Goal: Information Seeking & Learning: Learn about a topic

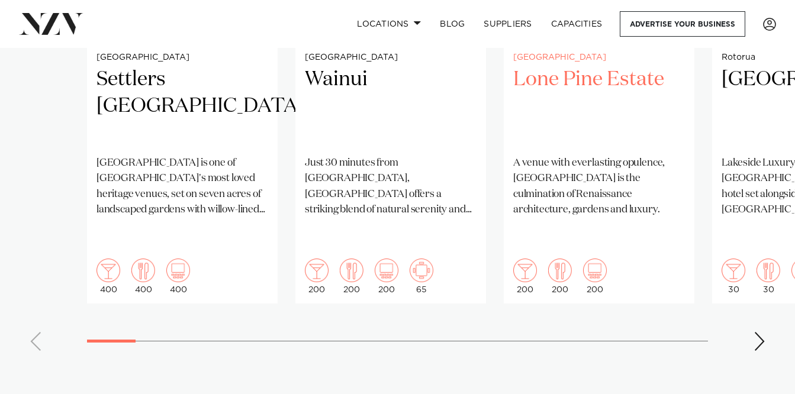
scroll to position [1077, 0]
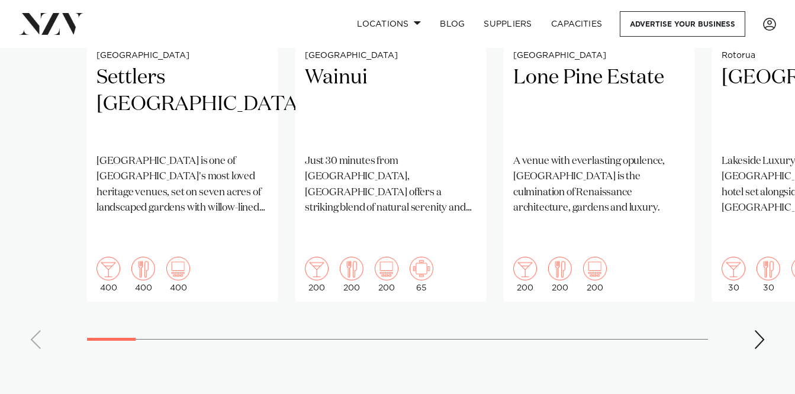
click at [755, 330] on div "Next slide" at bounding box center [759, 339] width 12 height 19
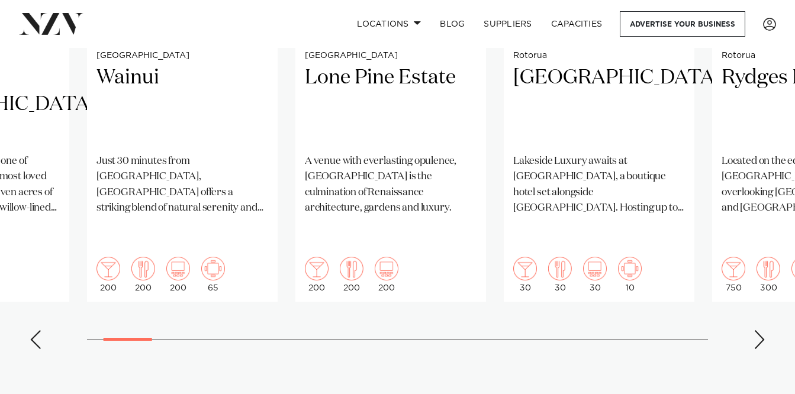
click at [755, 330] on div "Next slide" at bounding box center [759, 339] width 12 height 19
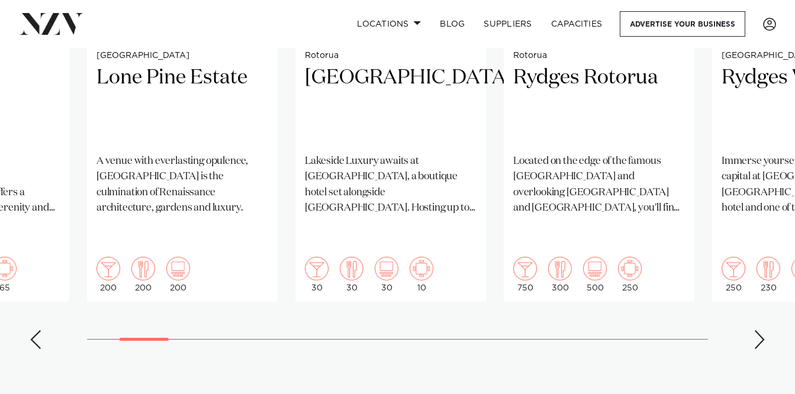
click at [755, 330] on div "Next slide" at bounding box center [759, 339] width 12 height 19
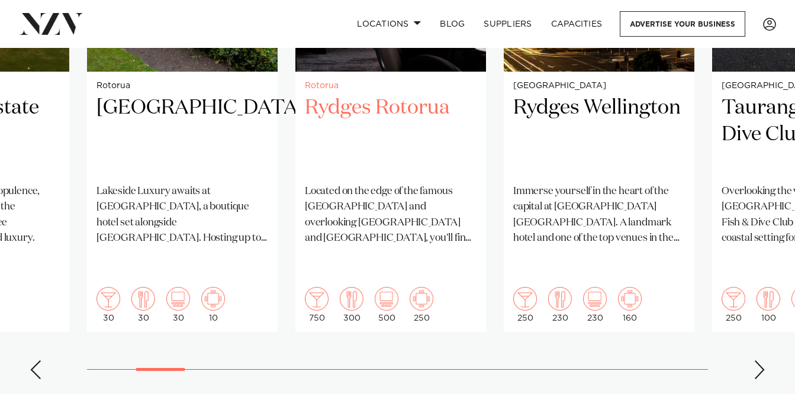
scroll to position [1048, 0]
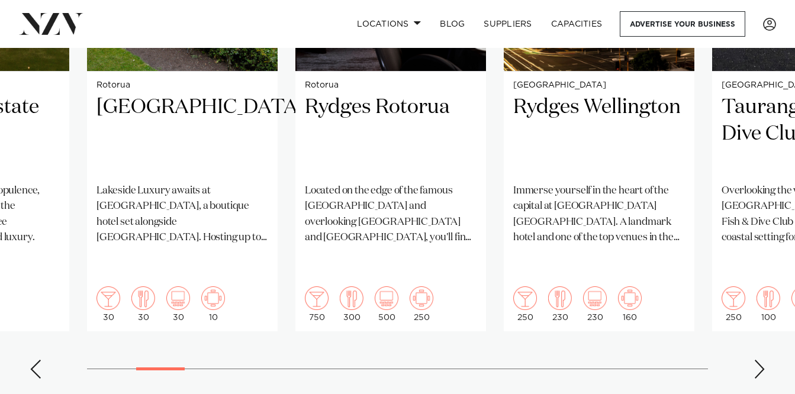
click at [760, 360] on div "Next slide" at bounding box center [759, 369] width 12 height 19
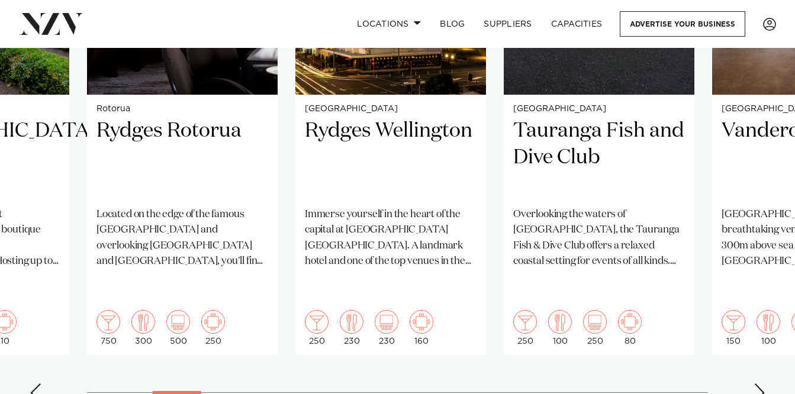
scroll to position [1029, 0]
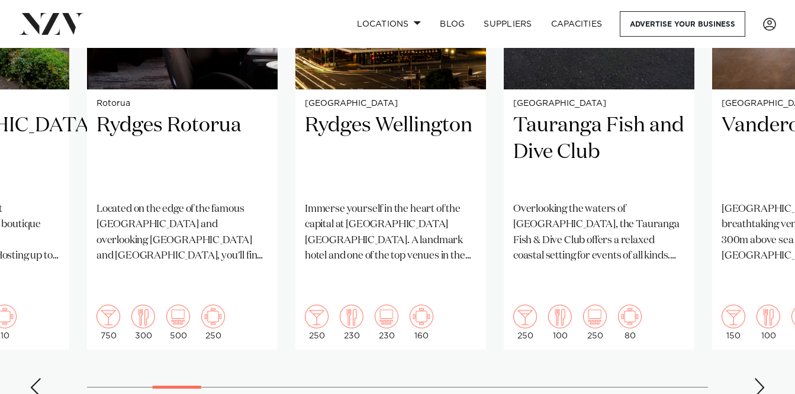
click at [764, 373] on swiper-container "Auckland Settlers [GEOGRAPHIC_DATA] [GEOGRAPHIC_DATA] is one of [GEOGRAPHIC_DAT…" at bounding box center [397, 120] width 795 height 573
click at [751, 363] on swiper-container "Auckland Settlers [GEOGRAPHIC_DATA] [GEOGRAPHIC_DATA] is one of [GEOGRAPHIC_DAT…" at bounding box center [397, 120] width 795 height 573
click at [754, 378] on div "Next slide" at bounding box center [759, 387] width 12 height 19
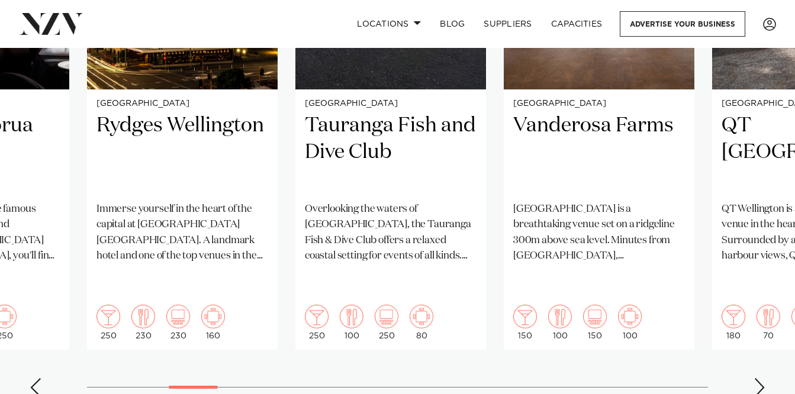
click at [754, 378] on div "Next slide" at bounding box center [759, 387] width 12 height 19
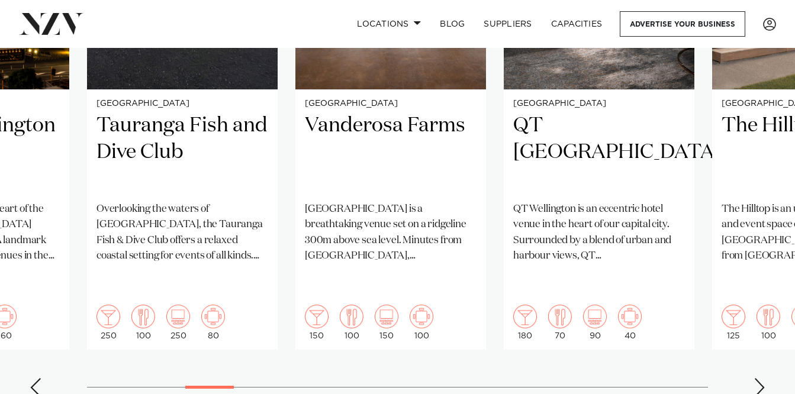
click at [754, 378] on div "Next slide" at bounding box center [759, 387] width 12 height 19
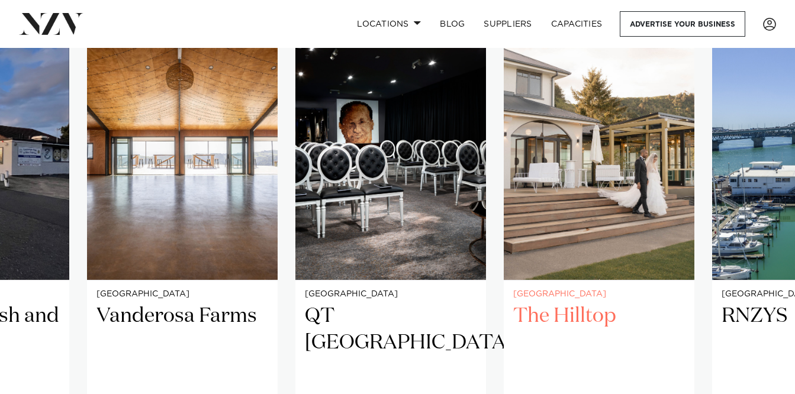
scroll to position [839, 0]
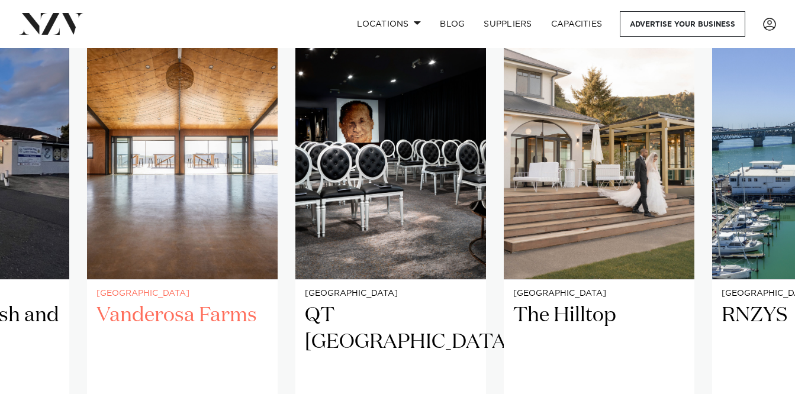
click at [174, 160] on img "8 / 38" at bounding box center [182, 152] width 190 height 256
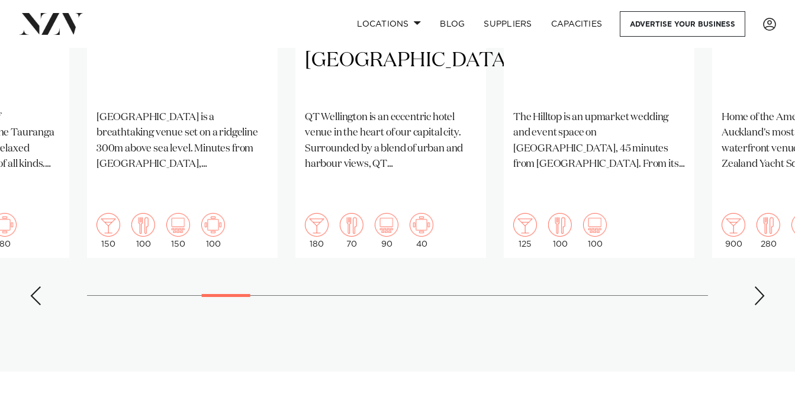
scroll to position [1122, 0]
click at [753, 286] on div "Next slide" at bounding box center [759, 295] width 12 height 19
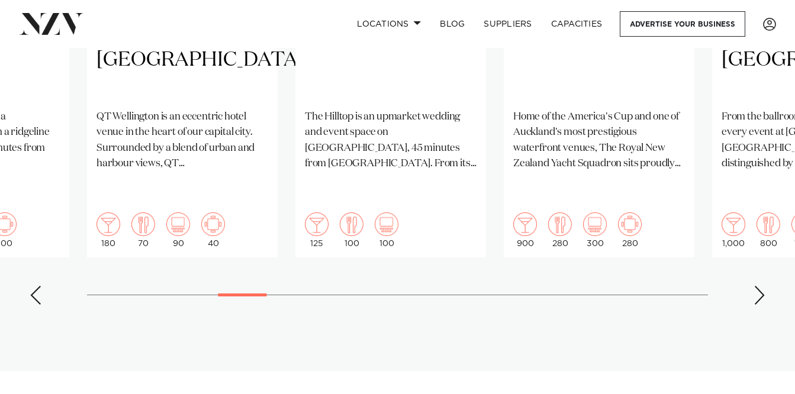
click at [753, 286] on div "Next slide" at bounding box center [759, 295] width 12 height 19
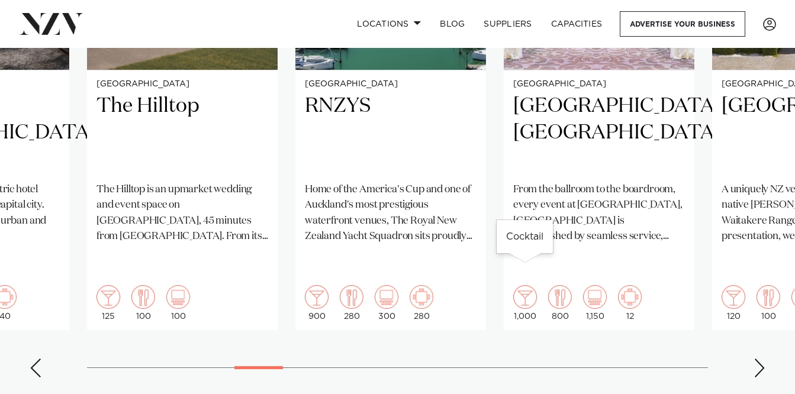
scroll to position [1049, 0]
click at [760, 358] on div "Next slide" at bounding box center [759, 367] width 12 height 19
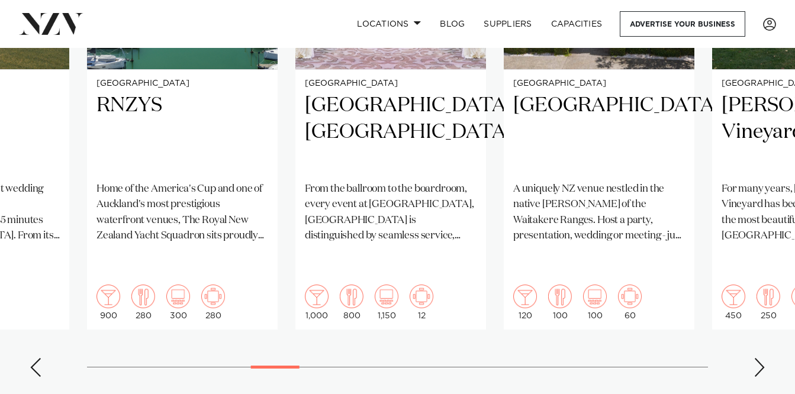
click at [760, 358] on div "Next slide" at bounding box center [759, 367] width 12 height 19
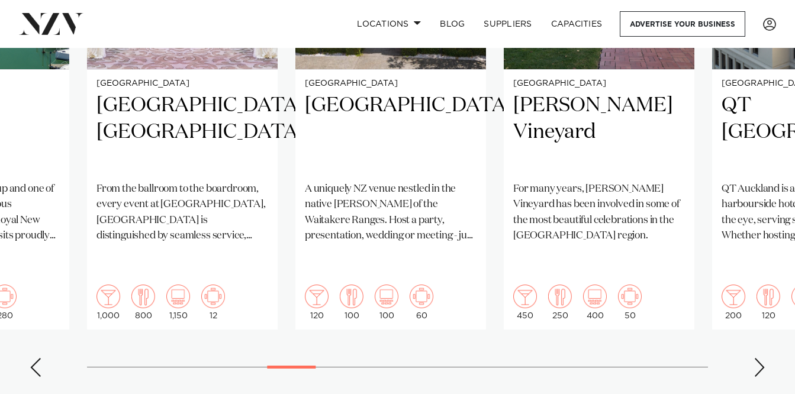
click at [760, 358] on div "Next slide" at bounding box center [759, 367] width 12 height 19
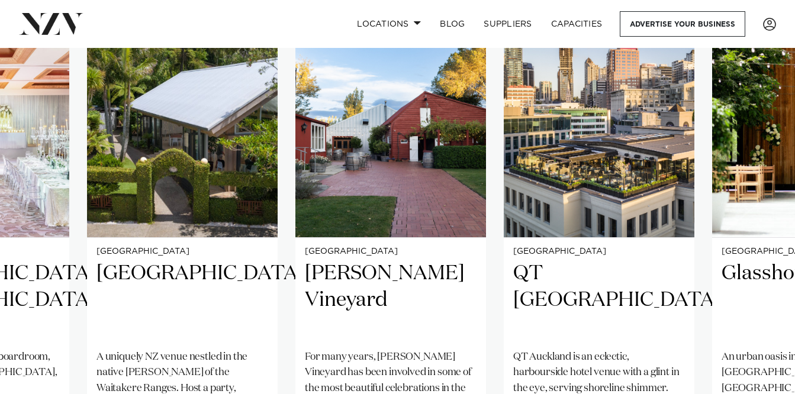
scroll to position [881, 0]
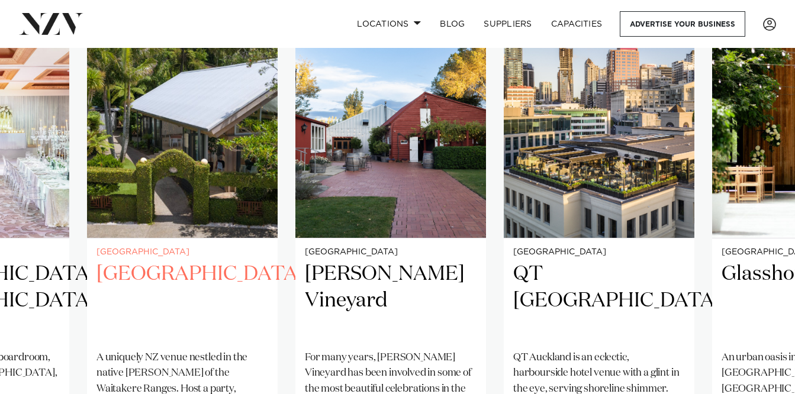
click at [196, 104] on img "13 / 38" at bounding box center [182, 110] width 190 height 256
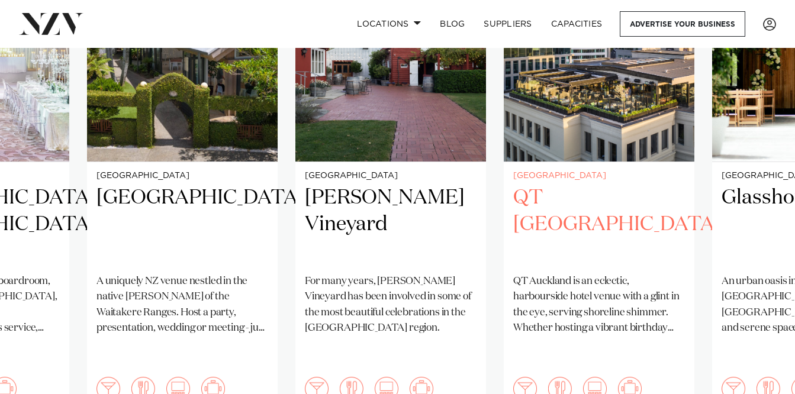
scroll to position [1145, 0]
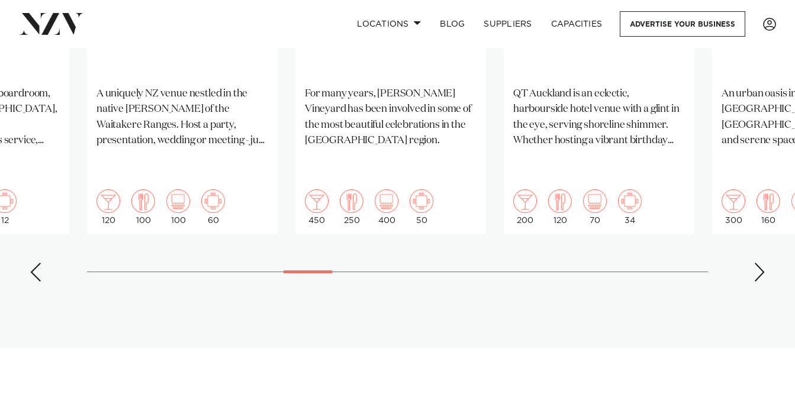
click at [768, 240] on swiper-container "Auckland Settlers Country Manor Settlers Country Manor is one of West Auckland'…" at bounding box center [397, 4] width 795 height 573
click at [764, 263] on div "Next slide" at bounding box center [759, 272] width 12 height 19
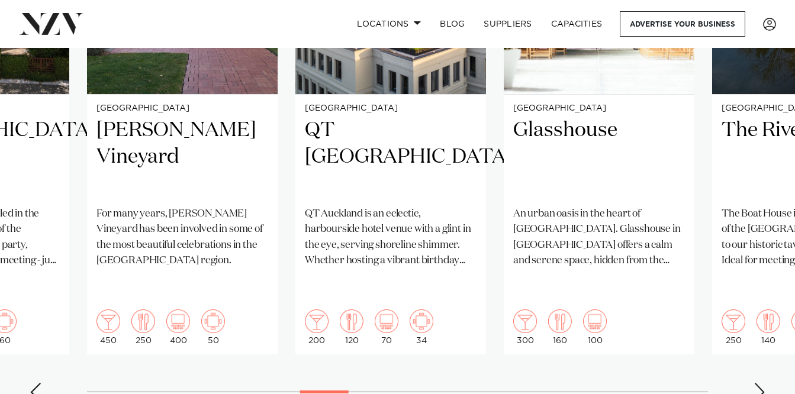
scroll to position [1024, 0]
click at [755, 383] on div "Next slide" at bounding box center [759, 392] width 12 height 19
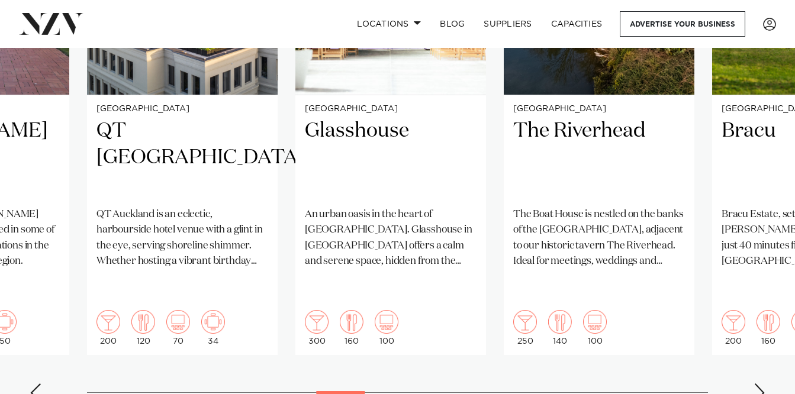
click at [755, 383] on div "Next slide" at bounding box center [759, 392] width 12 height 19
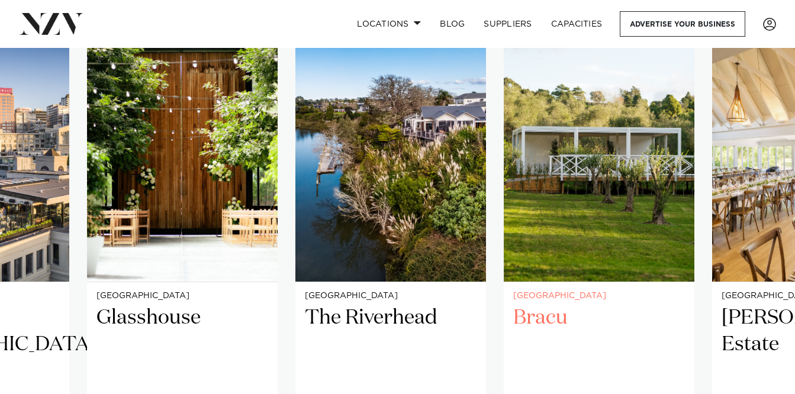
scroll to position [837, 0]
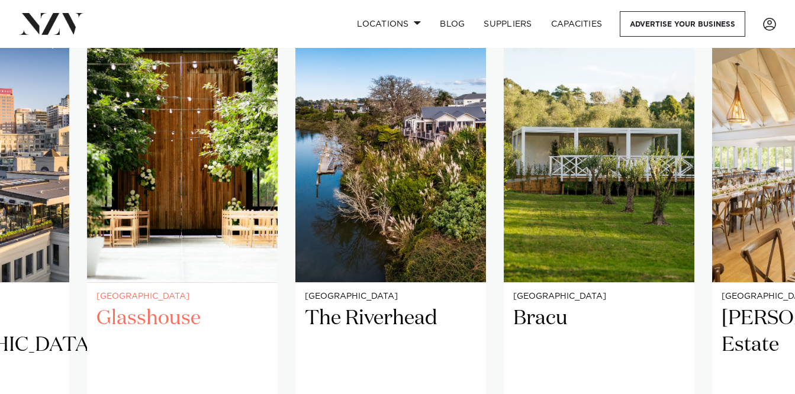
click at [181, 192] on img "16 / 38" at bounding box center [182, 155] width 190 height 256
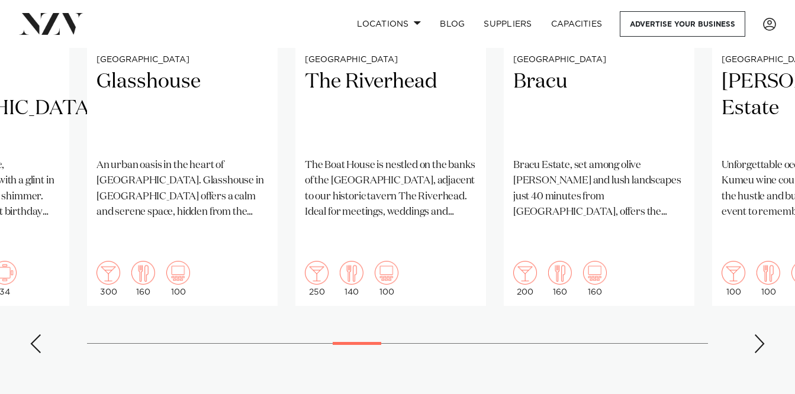
scroll to position [1074, 0]
click at [760, 334] on div "Next slide" at bounding box center [759, 343] width 12 height 19
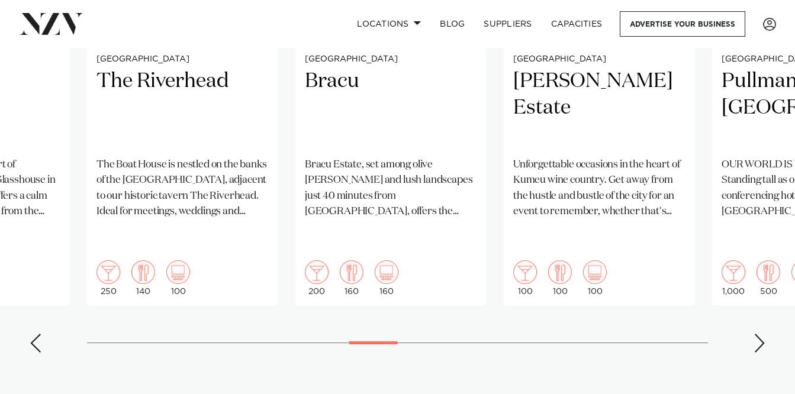
click at [760, 334] on div "Next slide" at bounding box center [759, 343] width 12 height 19
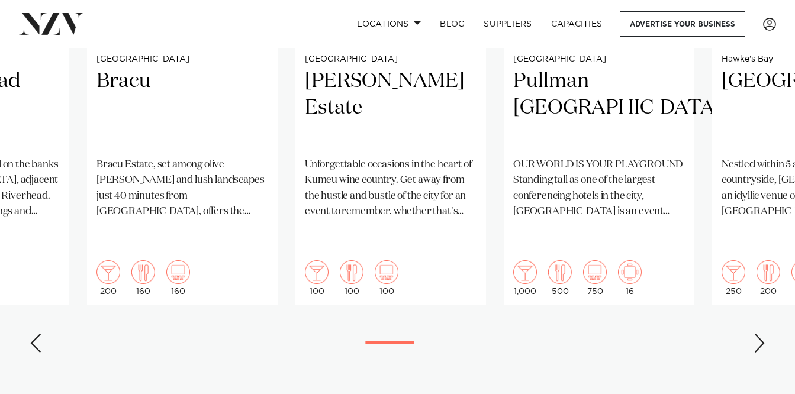
click at [760, 334] on div "Next slide" at bounding box center [759, 343] width 12 height 19
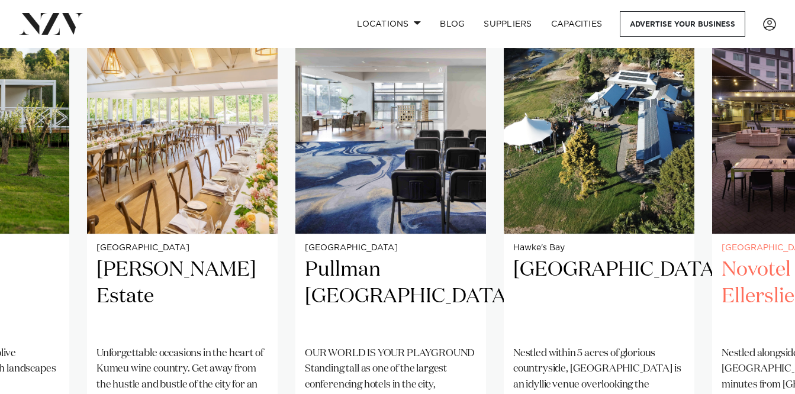
scroll to position [886, 0]
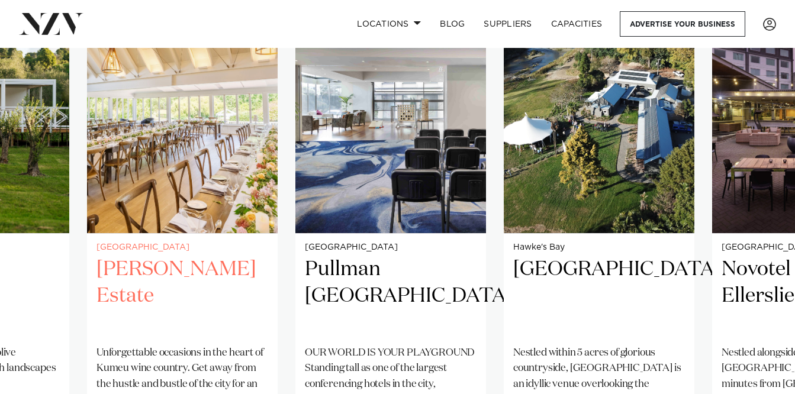
click at [230, 160] on img "19 / 38" at bounding box center [182, 106] width 190 height 256
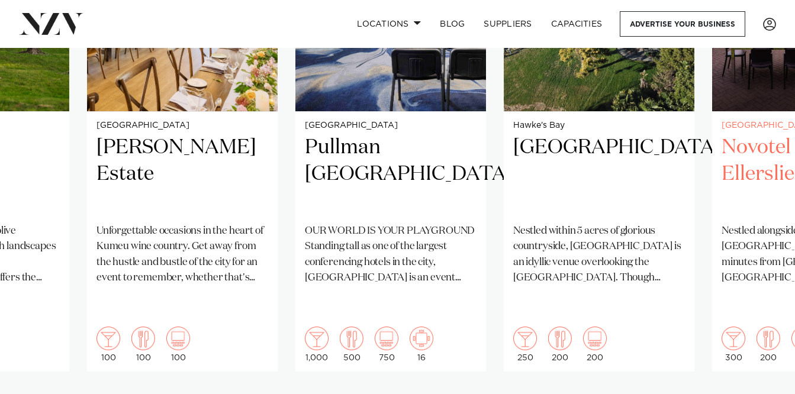
scroll to position [1007, 0]
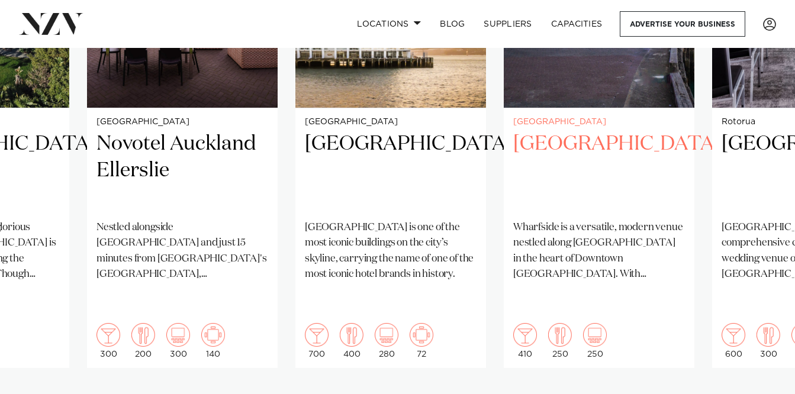
scroll to position [1034, 0]
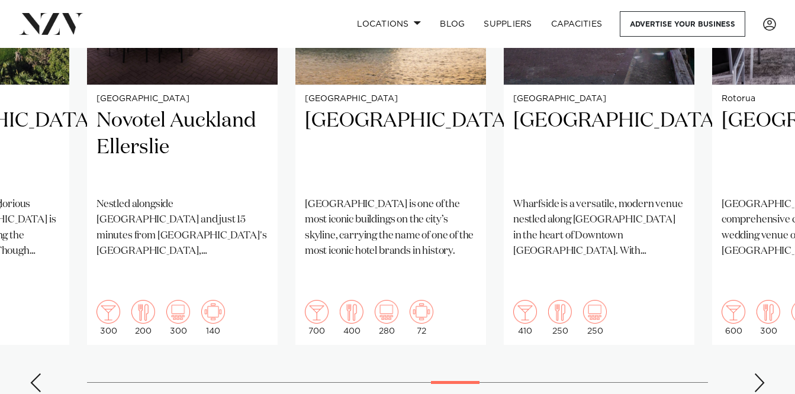
click at [752, 351] on swiper-container "Auckland Settlers Country Manor Settlers Country Manor is one of West Auckland'…" at bounding box center [397, 115] width 795 height 573
click at [757, 373] on div "Next slide" at bounding box center [759, 382] width 12 height 19
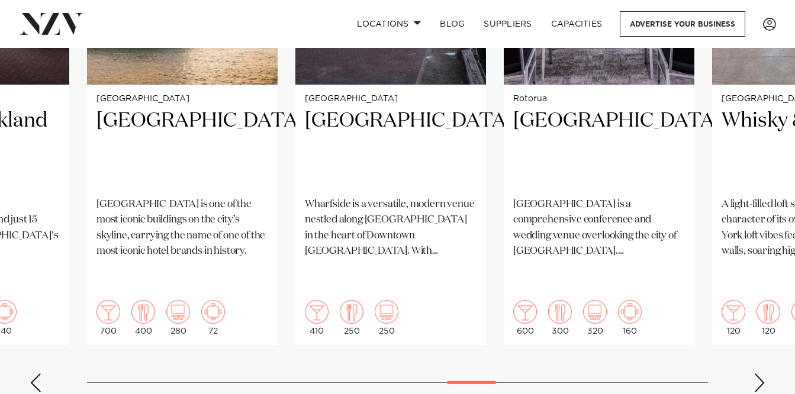
click at [757, 373] on div "Next slide" at bounding box center [759, 382] width 12 height 19
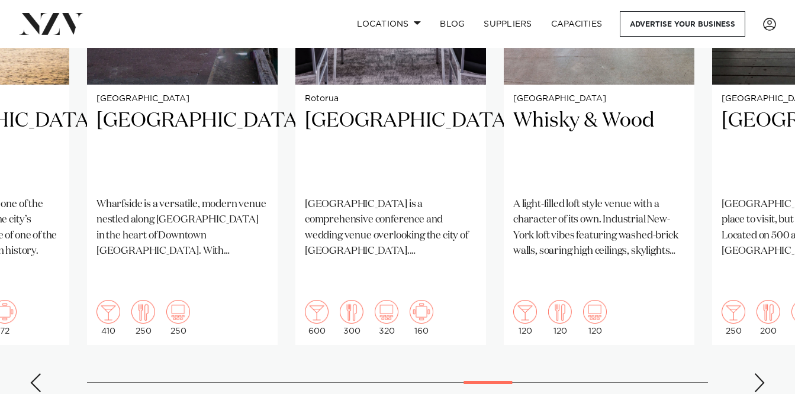
click at [757, 373] on div "Next slide" at bounding box center [759, 382] width 12 height 19
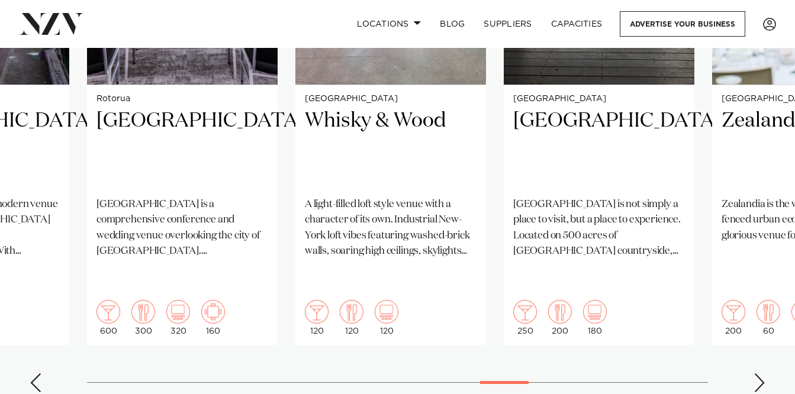
click at [757, 373] on div "Next slide" at bounding box center [759, 382] width 12 height 19
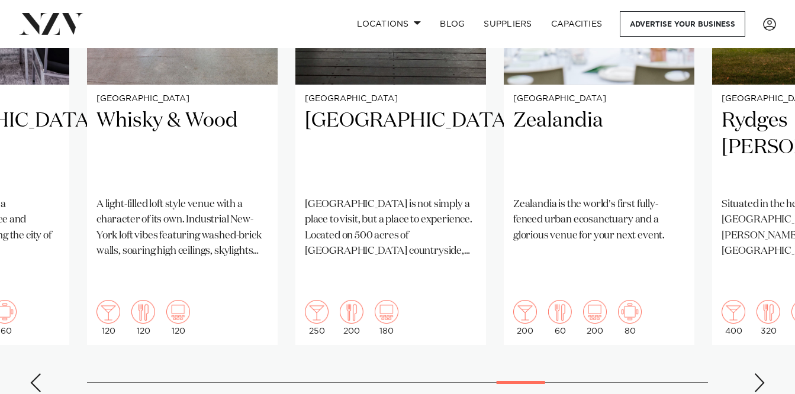
click at [757, 373] on div "Next slide" at bounding box center [759, 382] width 12 height 19
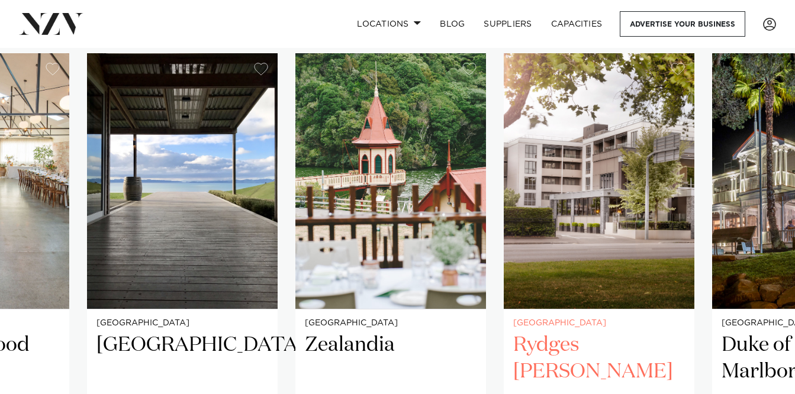
scroll to position [810, 0]
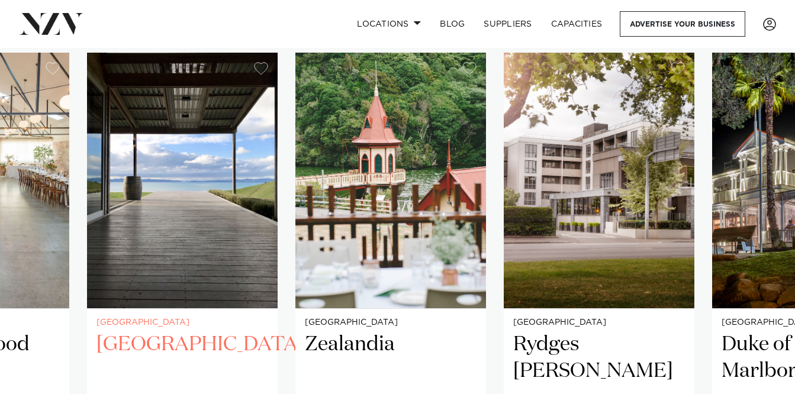
click at [214, 157] on img "27 / 38" at bounding box center [182, 181] width 190 height 256
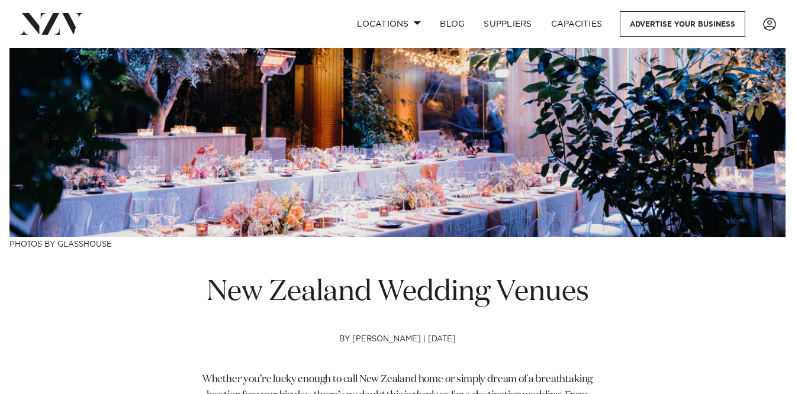
scroll to position [0, 0]
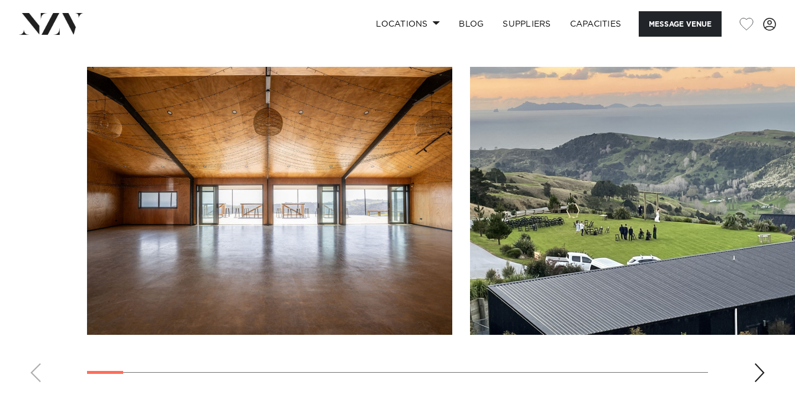
scroll to position [1188, 0]
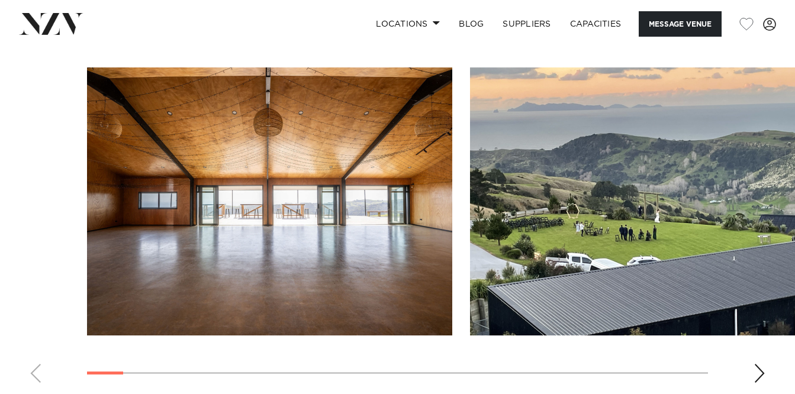
click at [763, 364] on div "Next slide" at bounding box center [759, 373] width 12 height 19
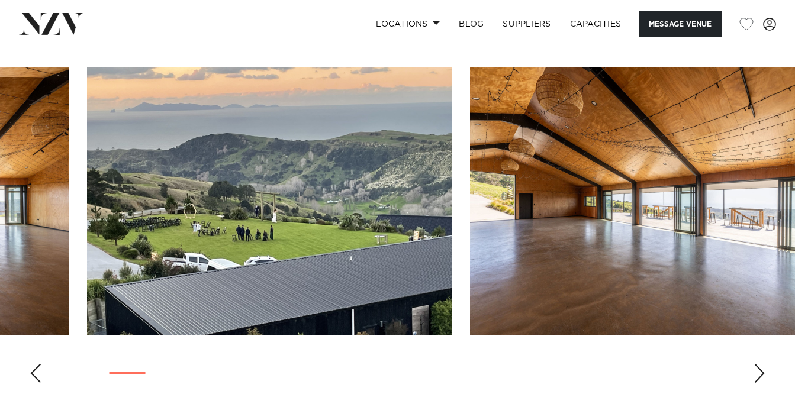
click at [763, 364] on div "Next slide" at bounding box center [759, 373] width 12 height 19
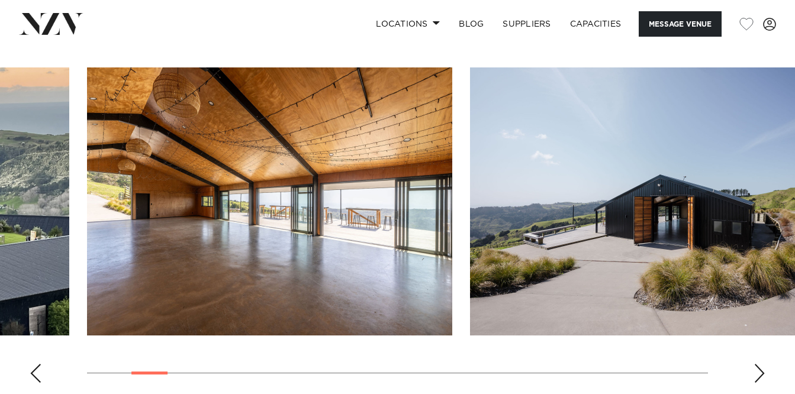
click at [763, 364] on div "Next slide" at bounding box center [759, 373] width 12 height 19
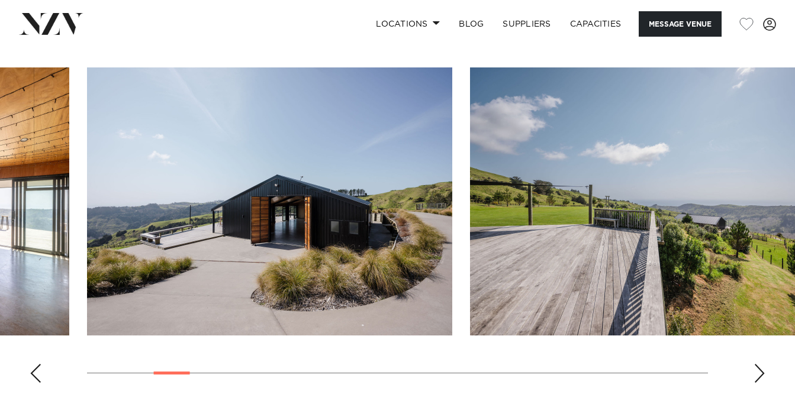
click at [763, 364] on div "Next slide" at bounding box center [759, 373] width 12 height 19
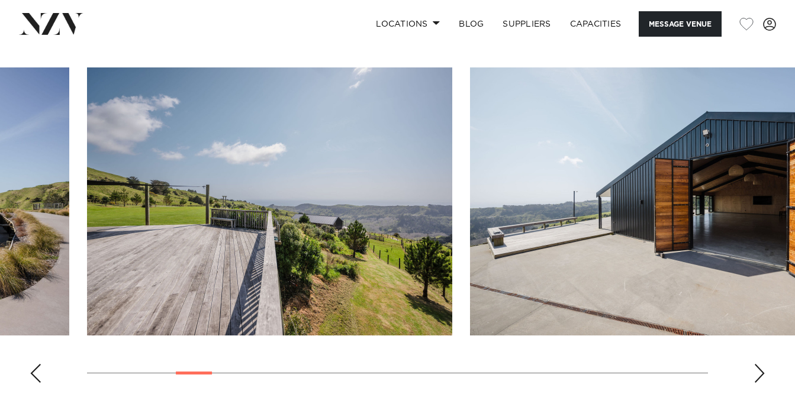
click at [763, 364] on div "Next slide" at bounding box center [759, 373] width 12 height 19
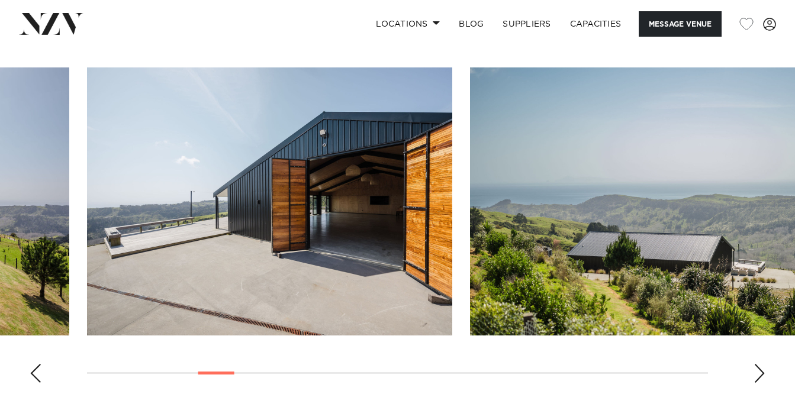
click at [763, 364] on div "Next slide" at bounding box center [759, 373] width 12 height 19
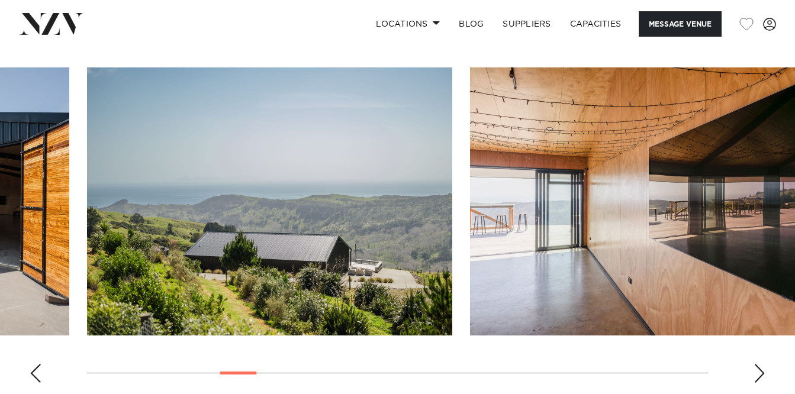
click at [763, 364] on div "Next slide" at bounding box center [759, 373] width 12 height 19
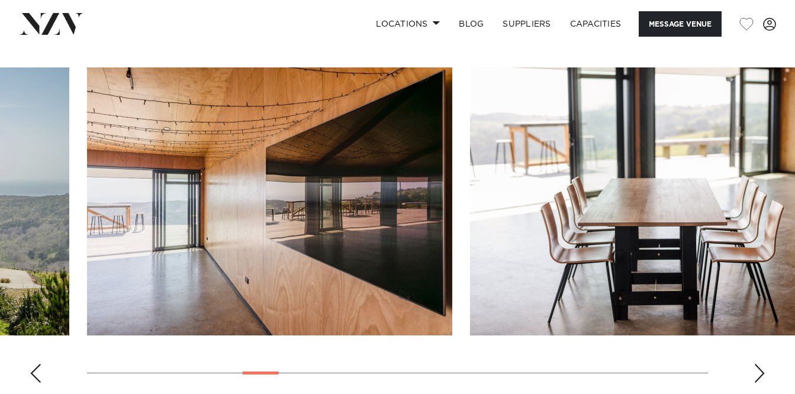
click at [763, 364] on div "Next slide" at bounding box center [759, 373] width 12 height 19
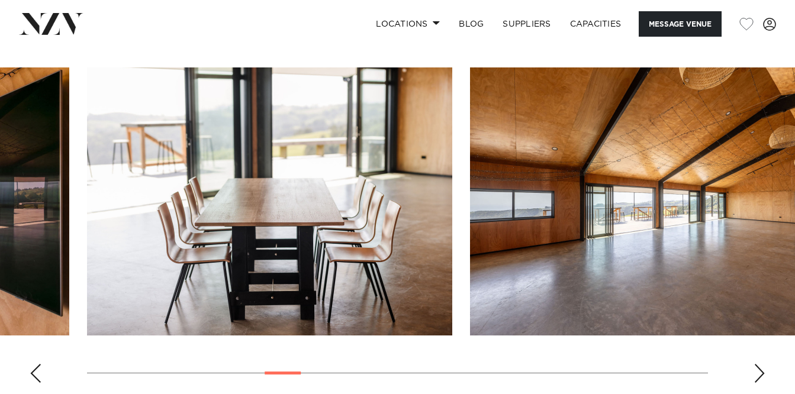
click at [763, 364] on div "Next slide" at bounding box center [759, 373] width 12 height 19
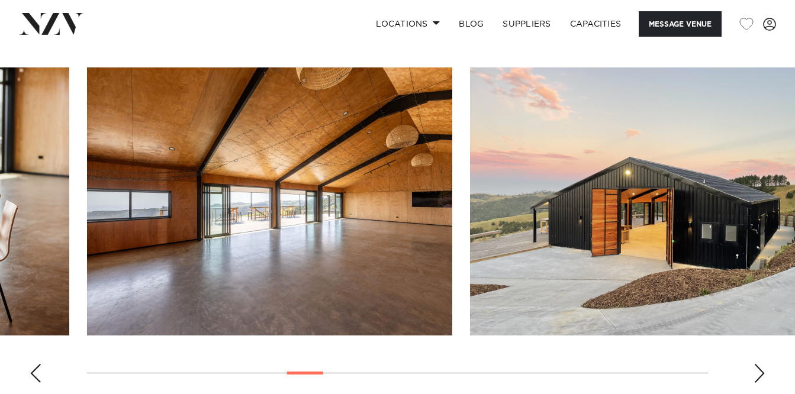
click at [763, 364] on div "Next slide" at bounding box center [759, 373] width 12 height 19
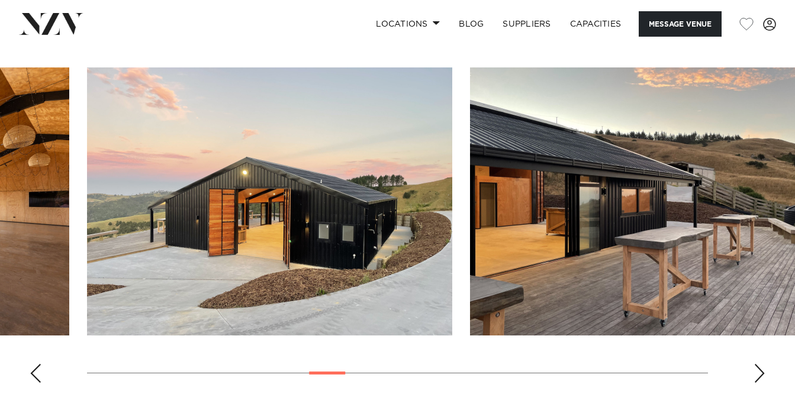
click at [763, 364] on div "Next slide" at bounding box center [759, 373] width 12 height 19
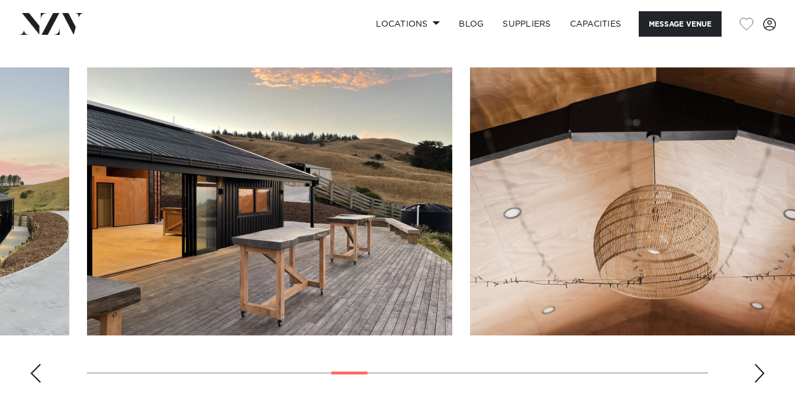
click at [763, 364] on div "Next slide" at bounding box center [759, 373] width 12 height 19
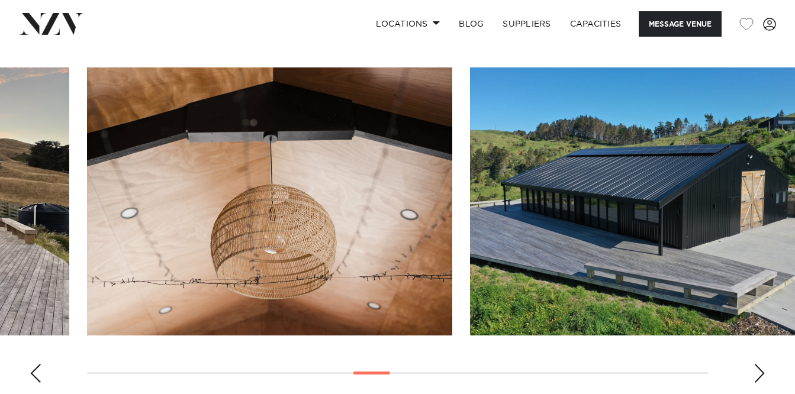
click at [763, 364] on div "Next slide" at bounding box center [759, 373] width 12 height 19
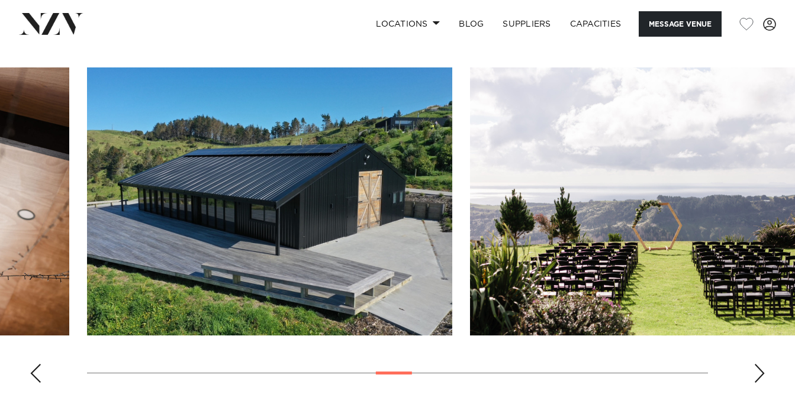
click at [763, 364] on div "Next slide" at bounding box center [759, 373] width 12 height 19
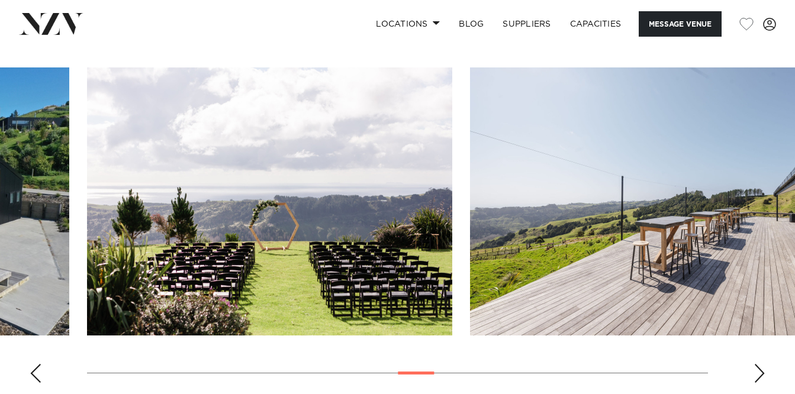
click at [763, 364] on div "Next slide" at bounding box center [759, 373] width 12 height 19
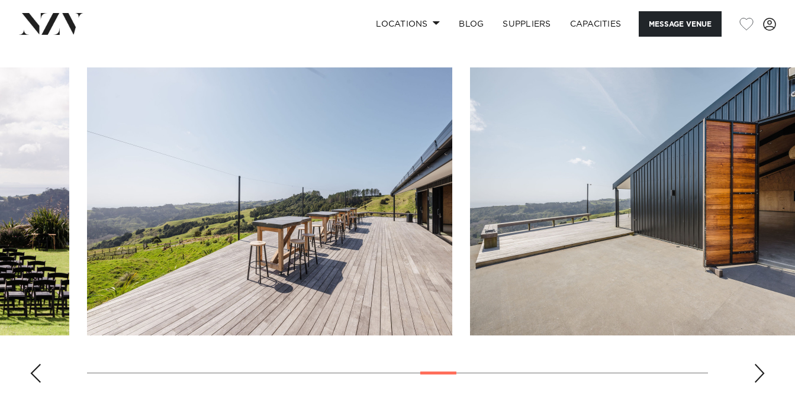
click at [763, 364] on div "Next slide" at bounding box center [759, 373] width 12 height 19
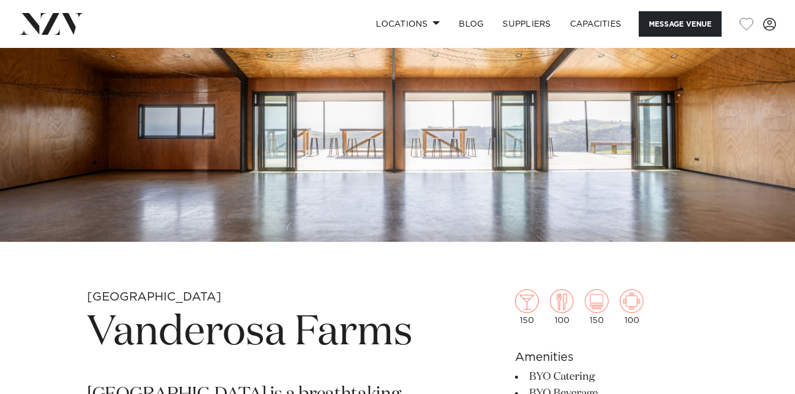
scroll to position [128, 0]
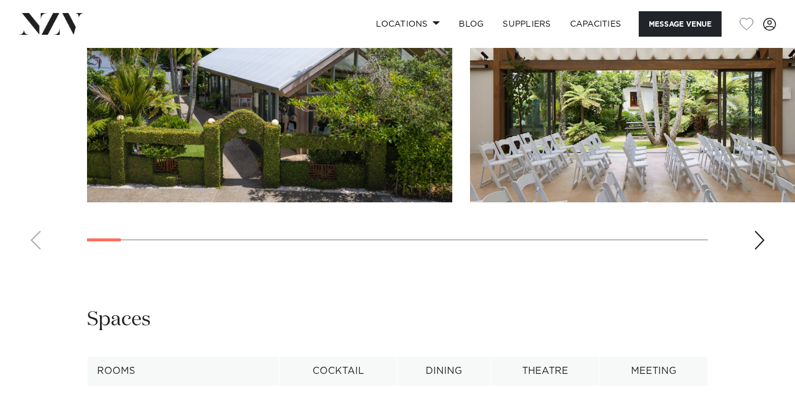
scroll to position [1539, 0]
click at [759, 250] on div "Next slide" at bounding box center [759, 240] width 12 height 19
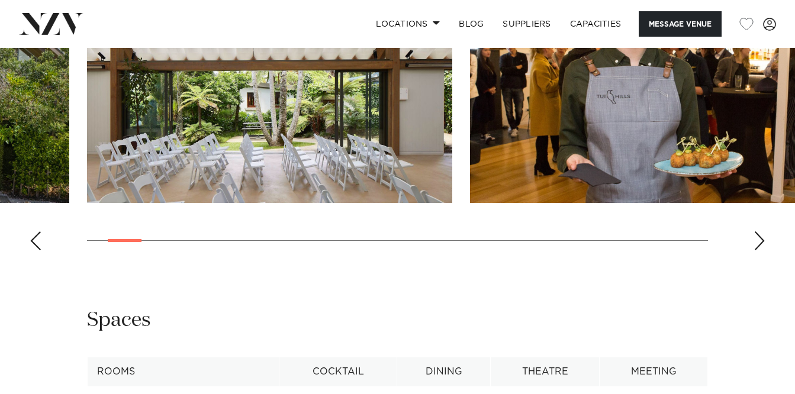
click at [759, 250] on div "Next slide" at bounding box center [759, 240] width 12 height 19
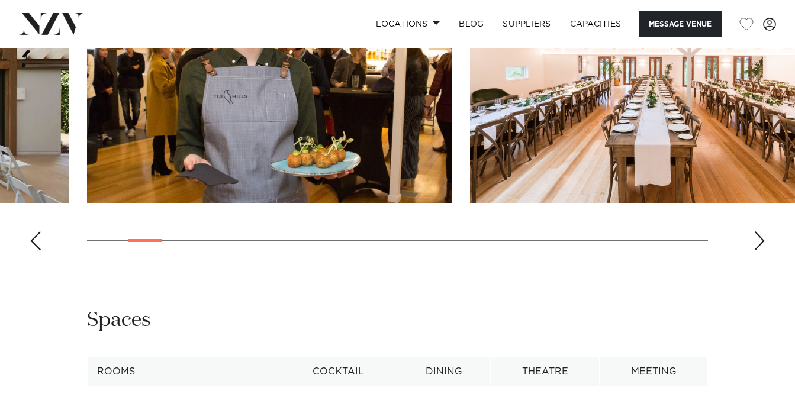
click at [759, 250] on div "Next slide" at bounding box center [759, 240] width 12 height 19
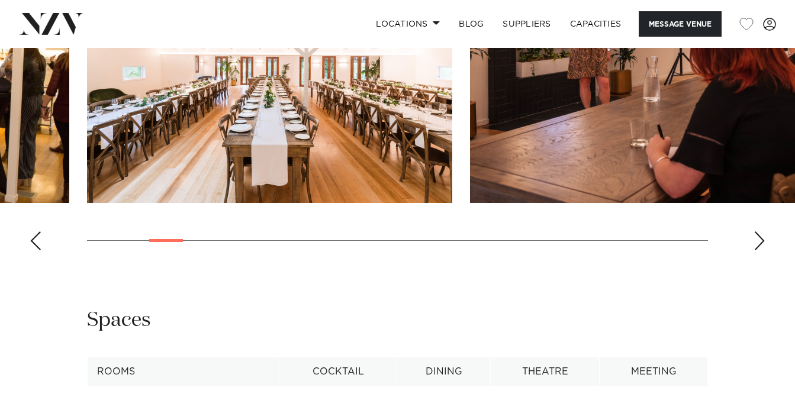
click at [759, 250] on div "Next slide" at bounding box center [759, 240] width 12 height 19
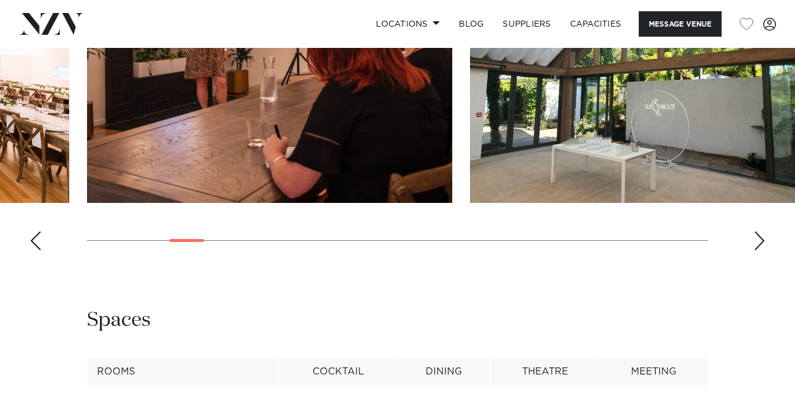
click at [759, 250] on div "Next slide" at bounding box center [759, 240] width 12 height 19
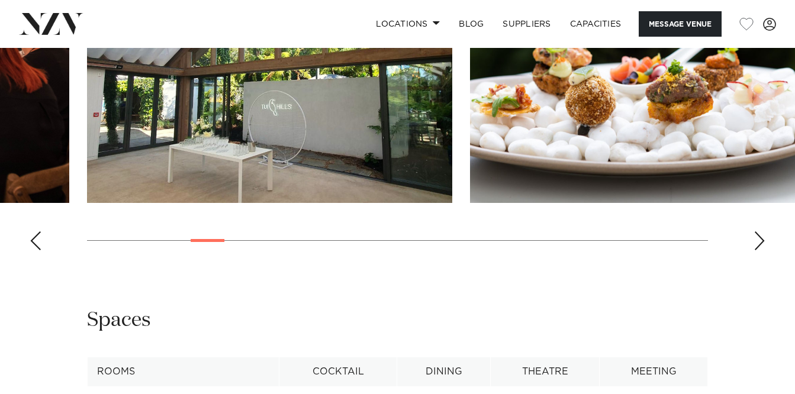
click at [759, 250] on div "Next slide" at bounding box center [759, 240] width 12 height 19
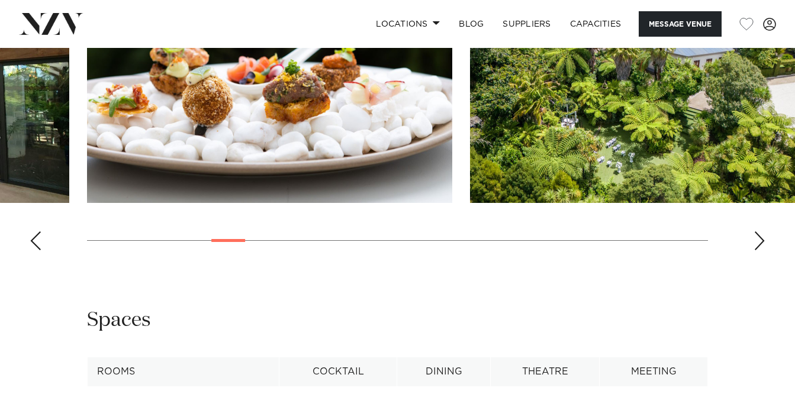
click at [759, 250] on div "Next slide" at bounding box center [759, 240] width 12 height 19
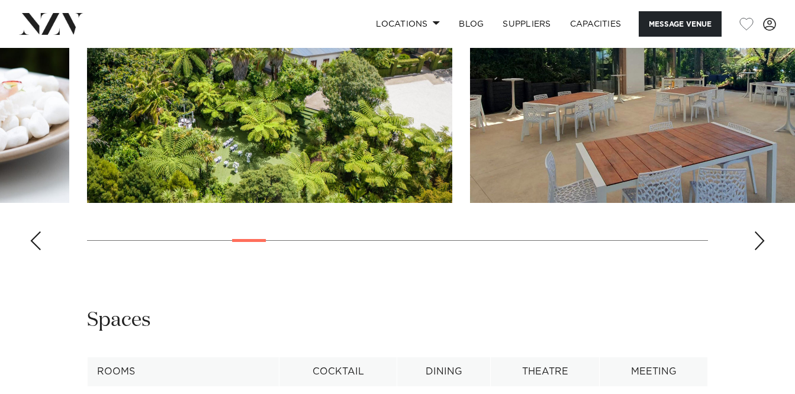
click at [759, 250] on div "Next slide" at bounding box center [759, 240] width 12 height 19
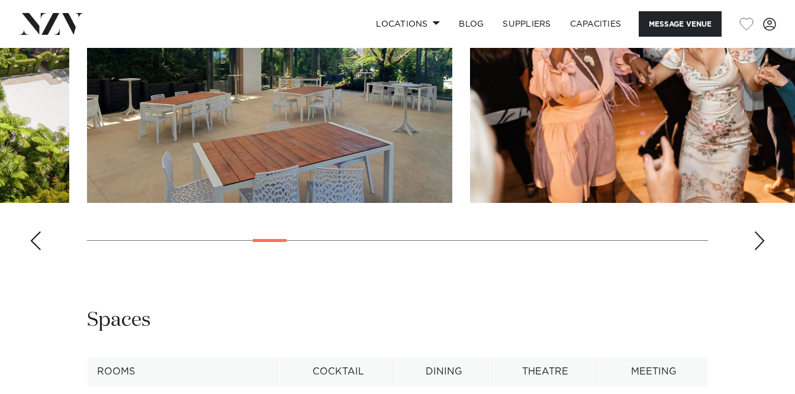
click at [759, 250] on div "Next slide" at bounding box center [759, 240] width 12 height 19
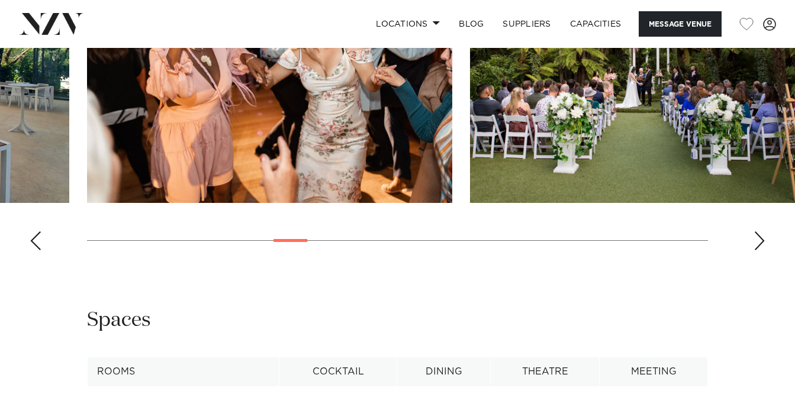
click at [759, 250] on div "Next slide" at bounding box center [759, 240] width 12 height 19
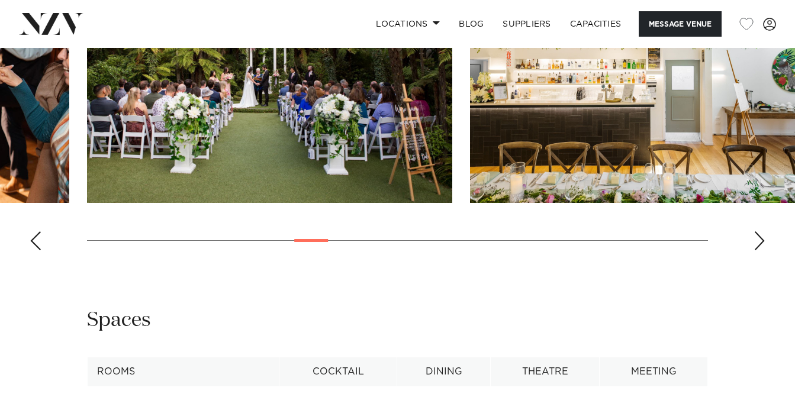
click at [759, 250] on div "Next slide" at bounding box center [759, 240] width 12 height 19
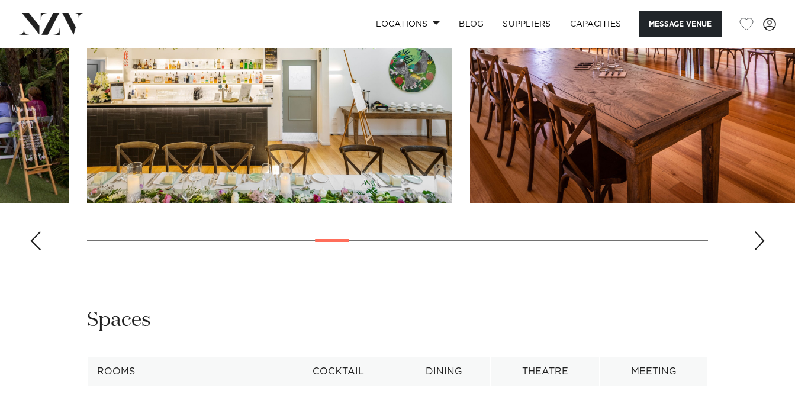
click at [759, 250] on div "Next slide" at bounding box center [759, 240] width 12 height 19
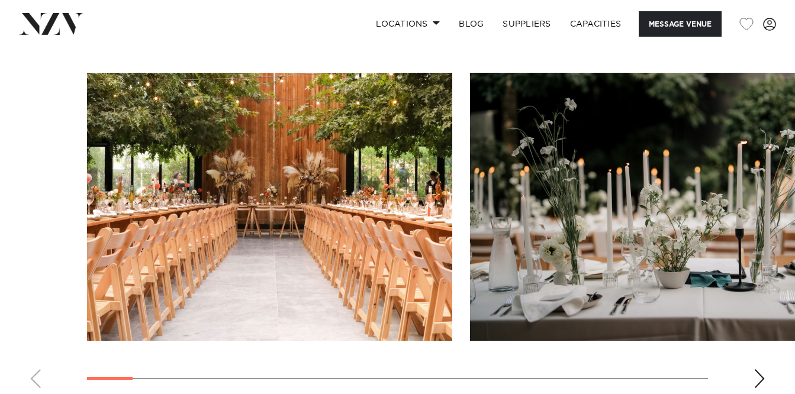
scroll to position [1125, 0]
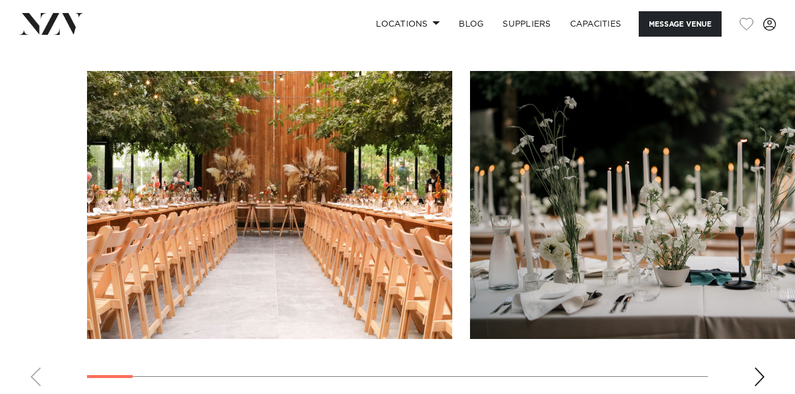
click at [766, 379] on swiper-container at bounding box center [397, 233] width 795 height 325
click at [761, 377] on div "Next slide" at bounding box center [759, 376] width 12 height 19
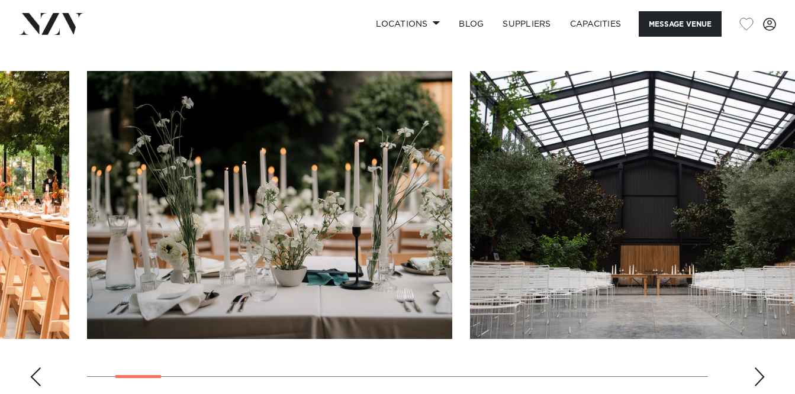
click at [761, 377] on div "Next slide" at bounding box center [759, 376] width 12 height 19
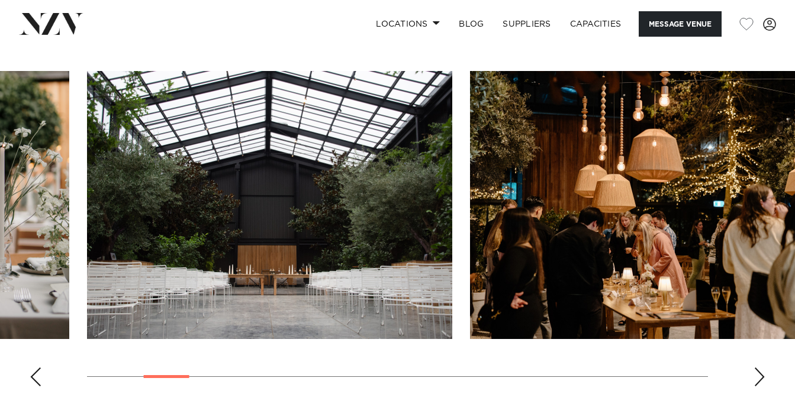
click at [761, 377] on div "Next slide" at bounding box center [759, 376] width 12 height 19
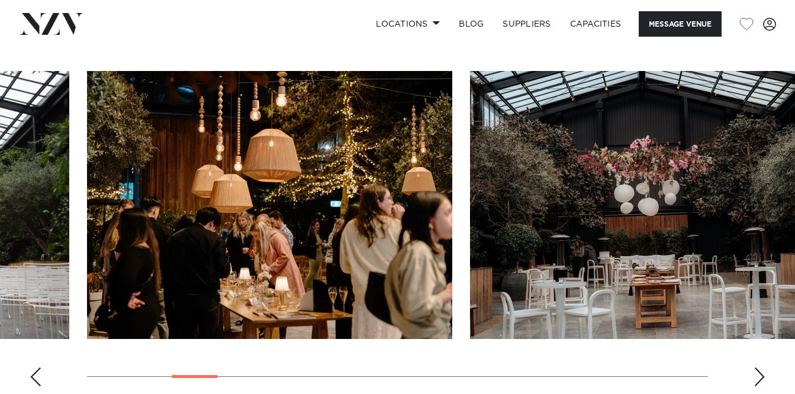
click at [761, 377] on div "Next slide" at bounding box center [759, 376] width 12 height 19
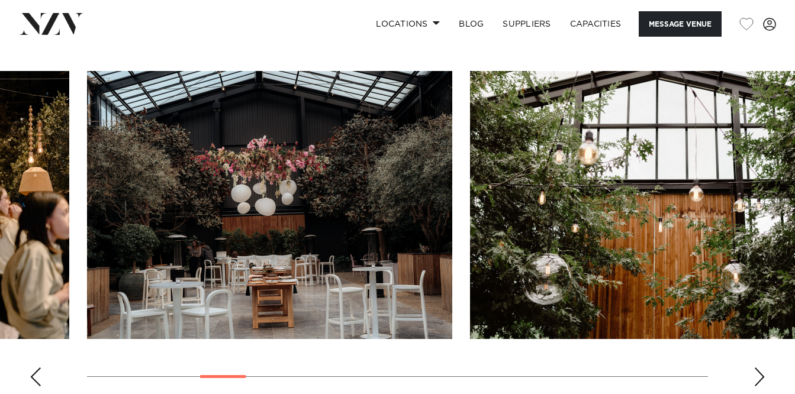
click at [761, 377] on div "Next slide" at bounding box center [759, 376] width 12 height 19
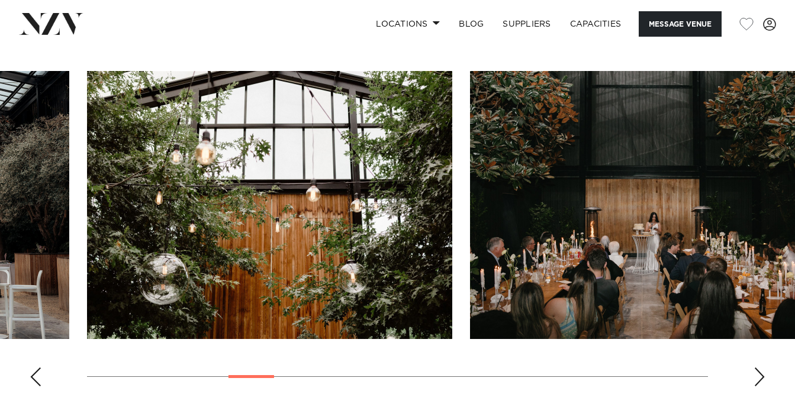
click at [761, 377] on div "Next slide" at bounding box center [759, 376] width 12 height 19
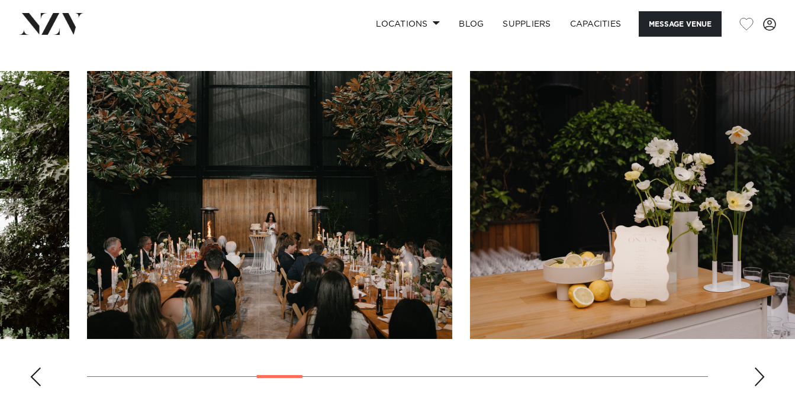
click at [761, 377] on div "Next slide" at bounding box center [759, 376] width 12 height 19
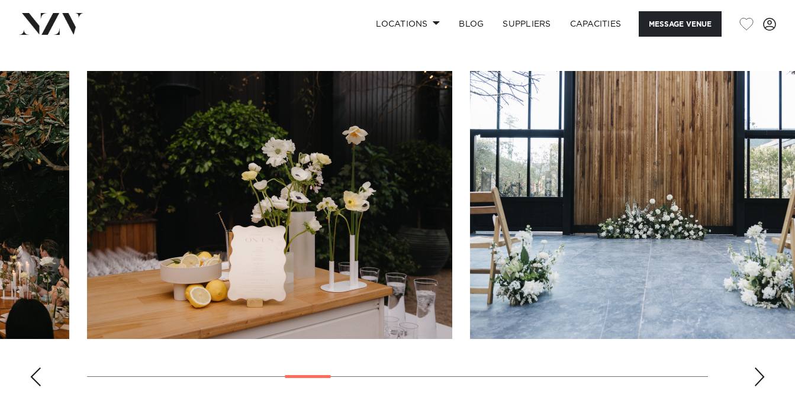
click at [761, 377] on div "Next slide" at bounding box center [759, 376] width 12 height 19
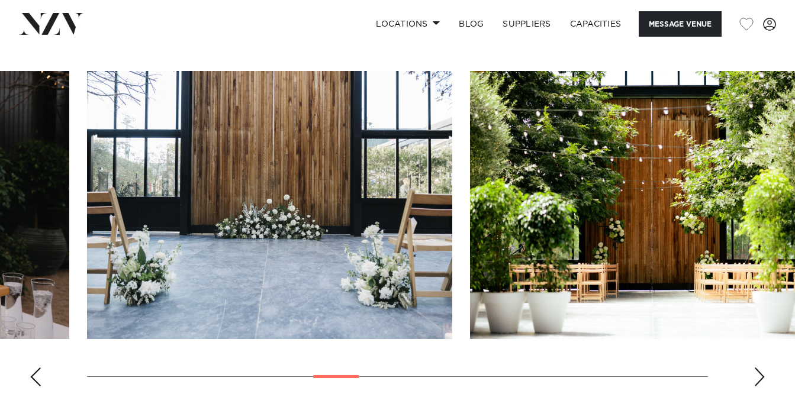
click at [761, 377] on div "Next slide" at bounding box center [759, 376] width 12 height 19
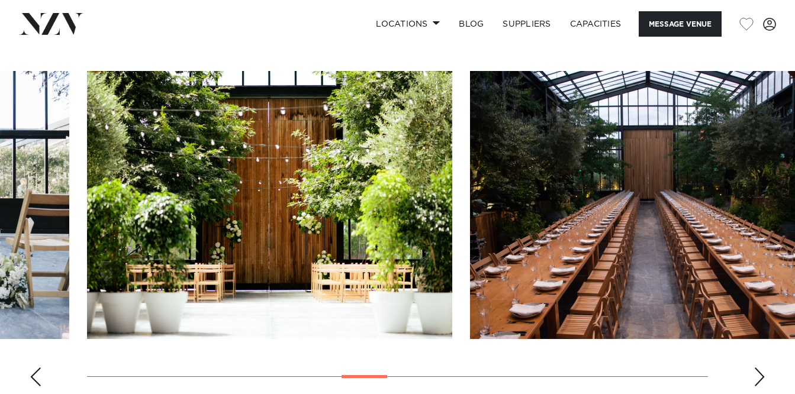
click at [761, 377] on div "Next slide" at bounding box center [759, 376] width 12 height 19
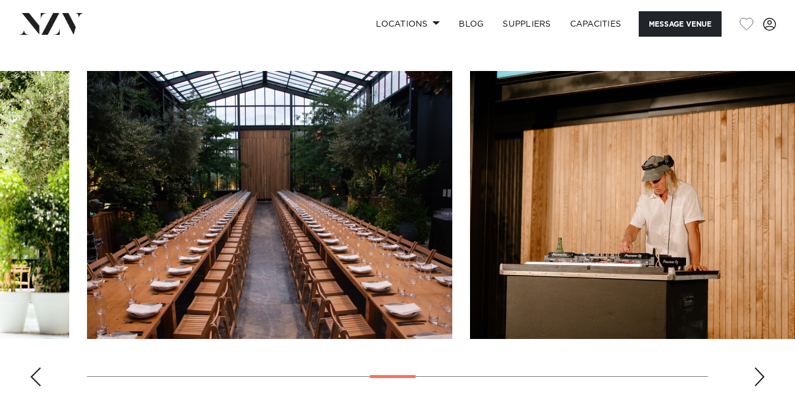
click at [761, 377] on div "Next slide" at bounding box center [759, 376] width 12 height 19
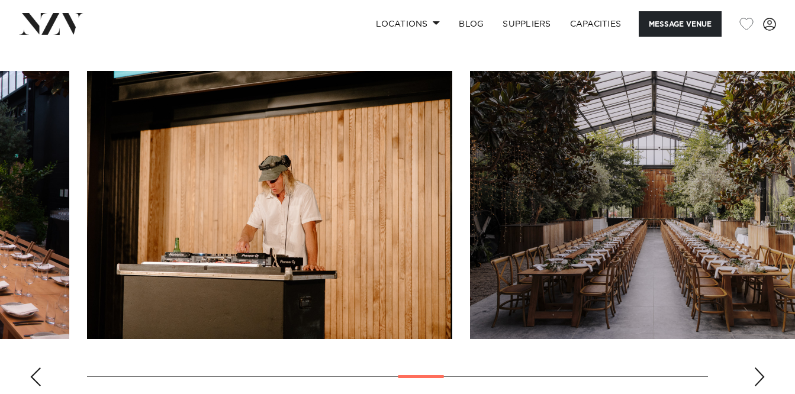
click at [761, 377] on div "Next slide" at bounding box center [759, 376] width 12 height 19
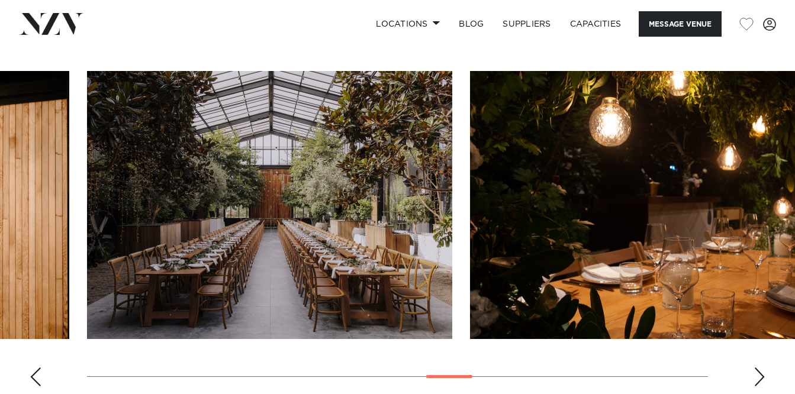
click at [761, 377] on div "Next slide" at bounding box center [759, 376] width 12 height 19
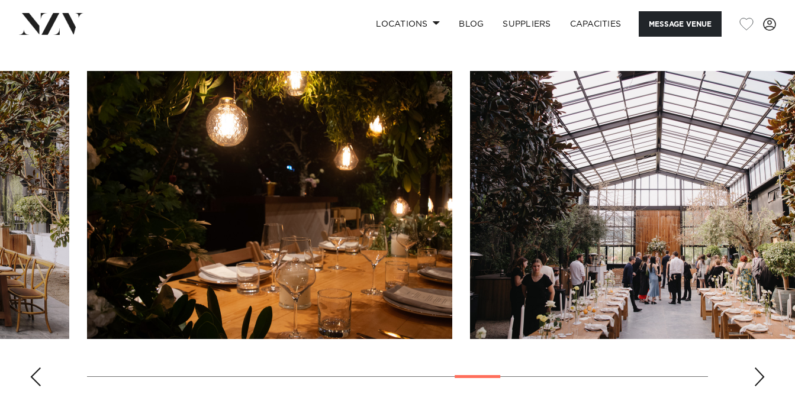
click at [761, 377] on div "Next slide" at bounding box center [759, 376] width 12 height 19
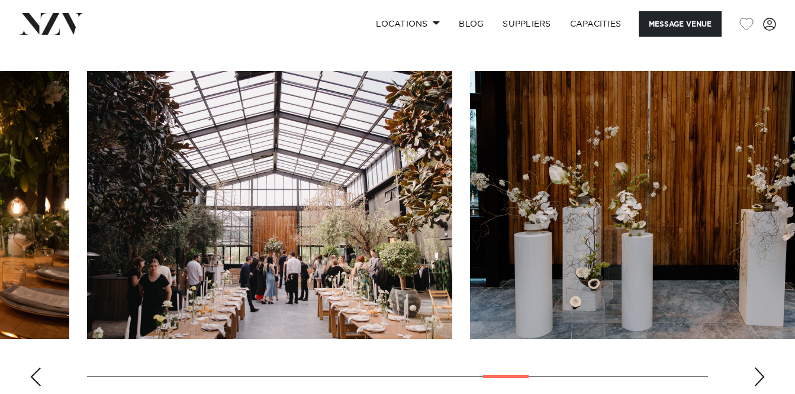
click at [761, 377] on div "Next slide" at bounding box center [759, 376] width 12 height 19
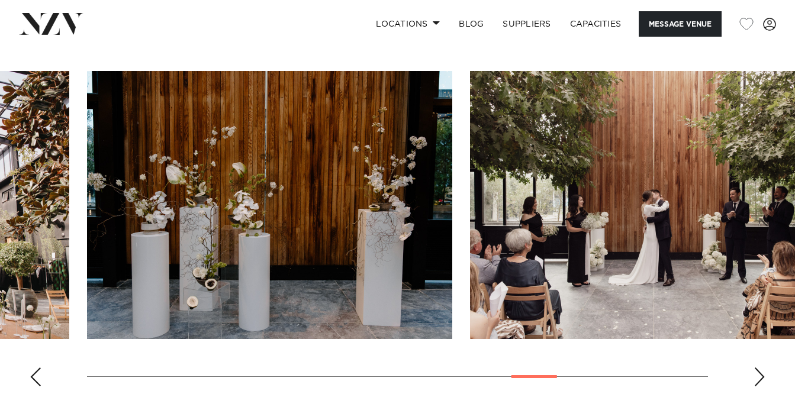
click at [761, 377] on div "Next slide" at bounding box center [759, 376] width 12 height 19
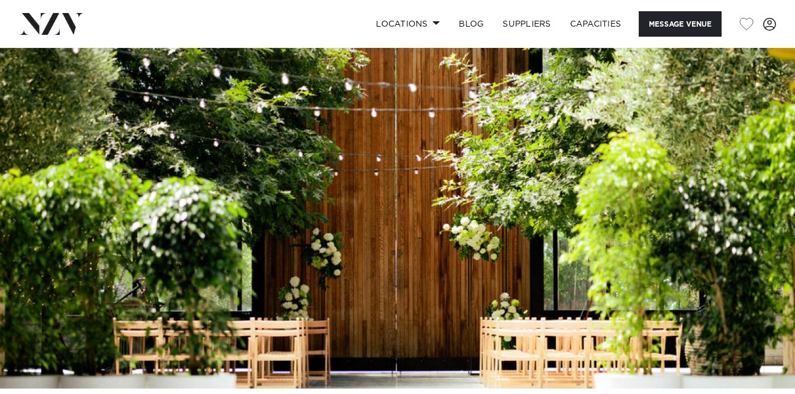
scroll to position [28, 0]
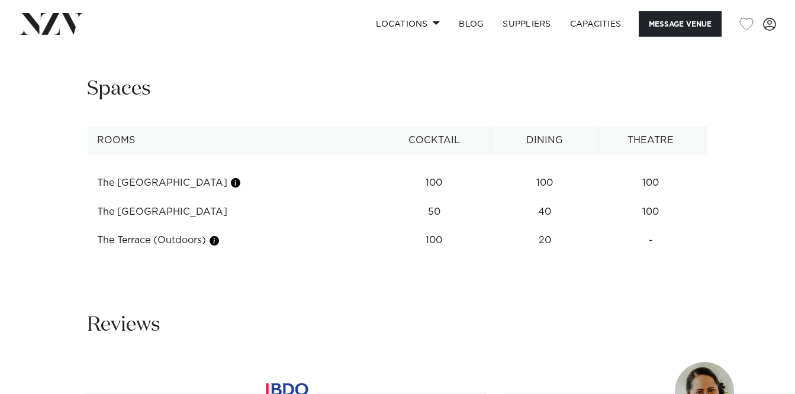
scroll to position [1544, 0]
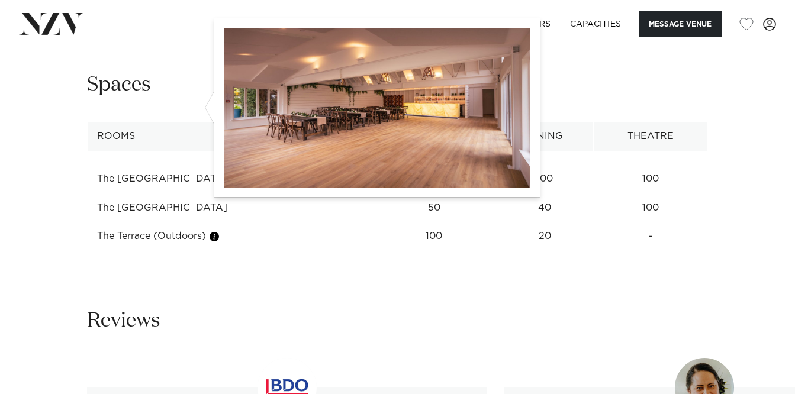
click at [230, 173] on button "button" at bounding box center [236, 179] width 12 height 12
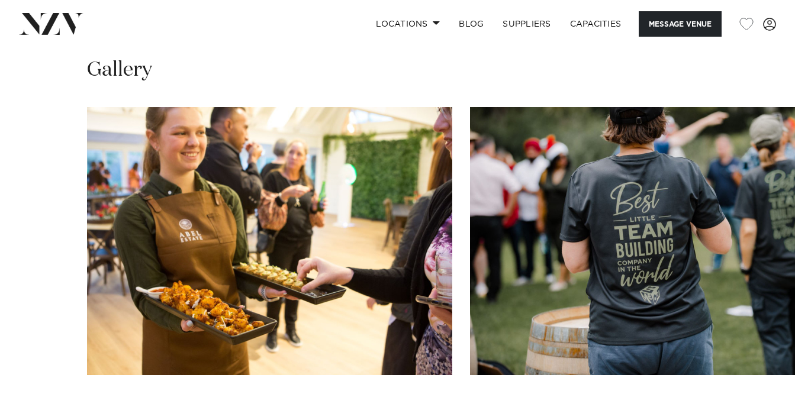
scroll to position [1137, 0]
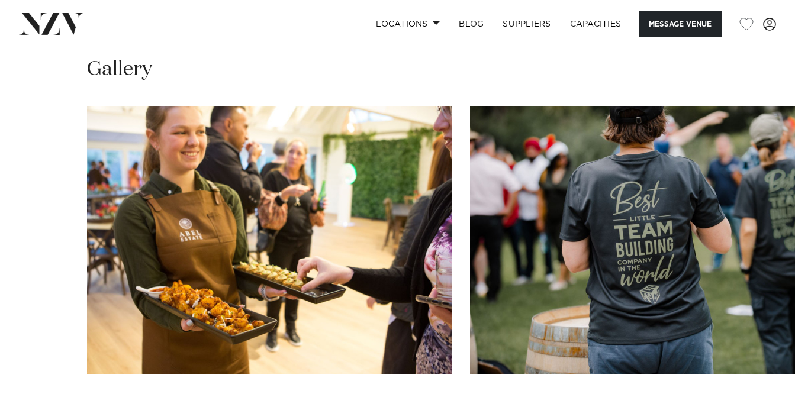
click at [767, 345] on swiper-container at bounding box center [397, 268] width 795 height 325
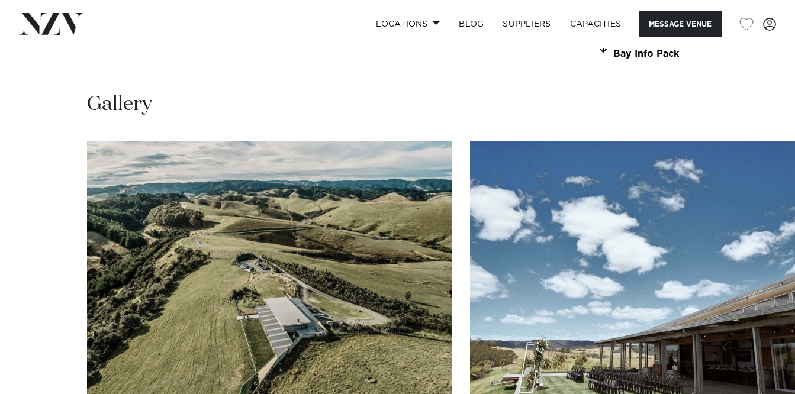
scroll to position [1109, 0]
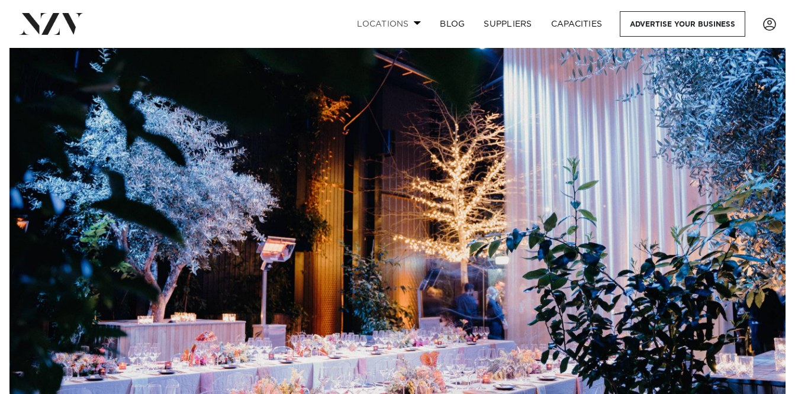
click at [407, 26] on link "Locations" at bounding box center [388, 23] width 83 height 25
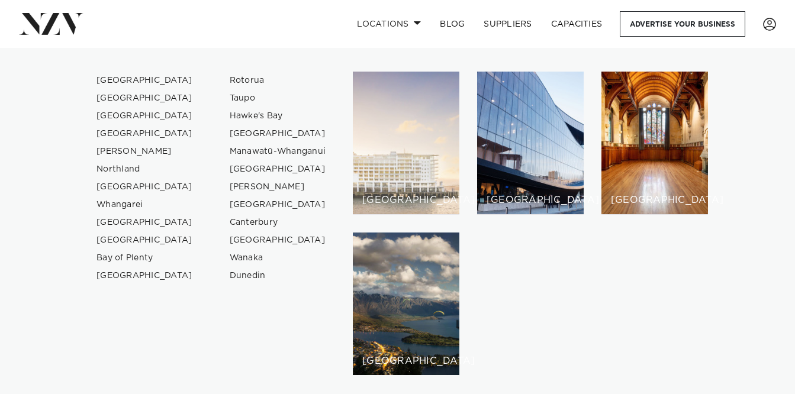
click at [403, 144] on div "[GEOGRAPHIC_DATA]" at bounding box center [406, 143] width 106 height 143
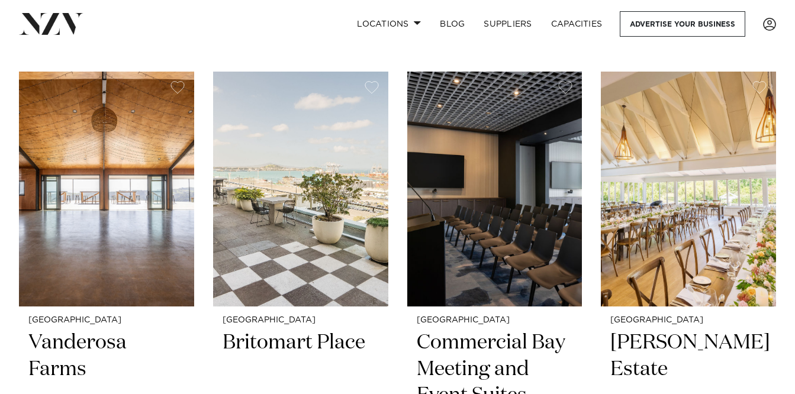
scroll to position [1950, 0]
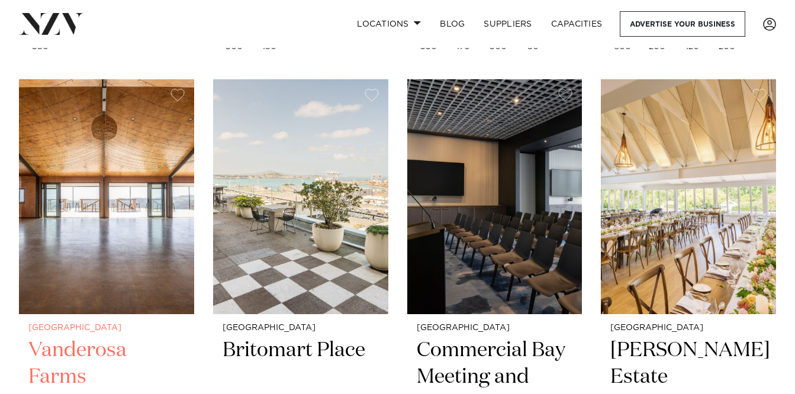
click at [91, 151] on img at bounding box center [106, 196] width 175 height 235
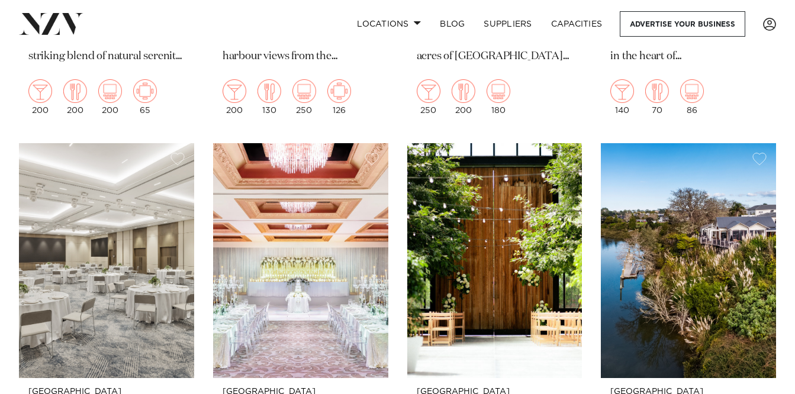
scroll to position [3358, 0]
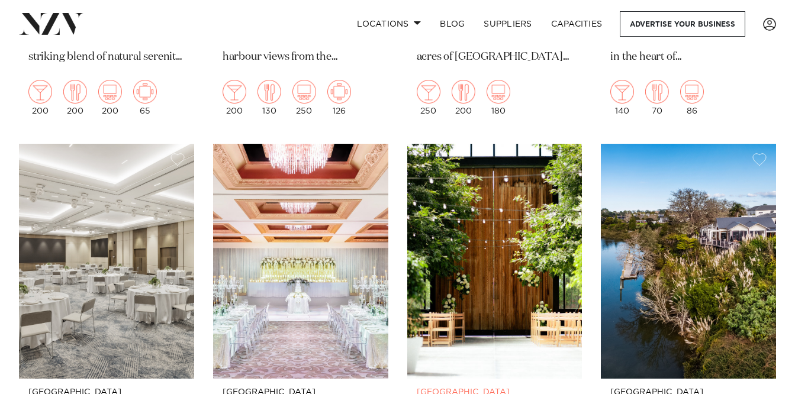
click at [563, 153] on button "button" at bounding box center [565, 159] width 14 height 13
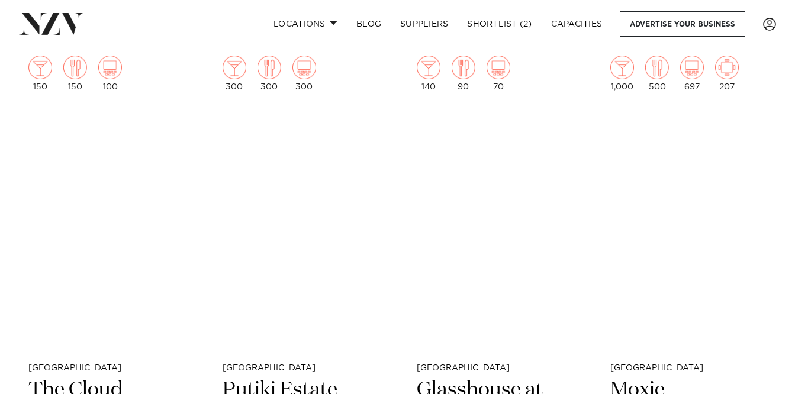
scroll to position [5838, 0]
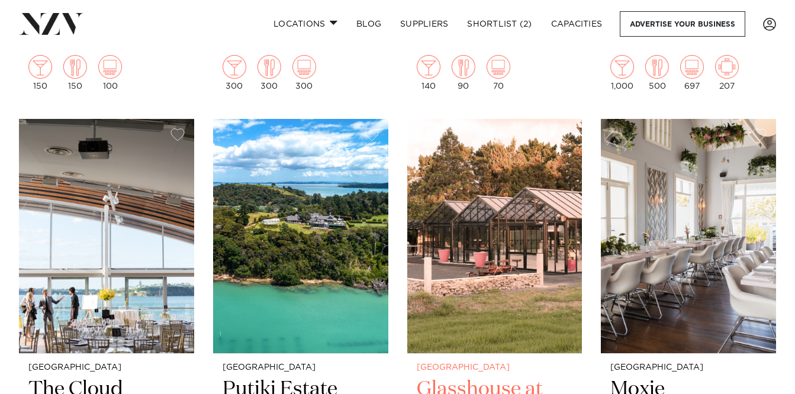
drag, startPoint x: 473, startPoint y: 205, endPoint x: 443, endPoint y: 202, distance: 30.4
click at [443, 202] on img at bounding box center [494, 236] width 175 height 235
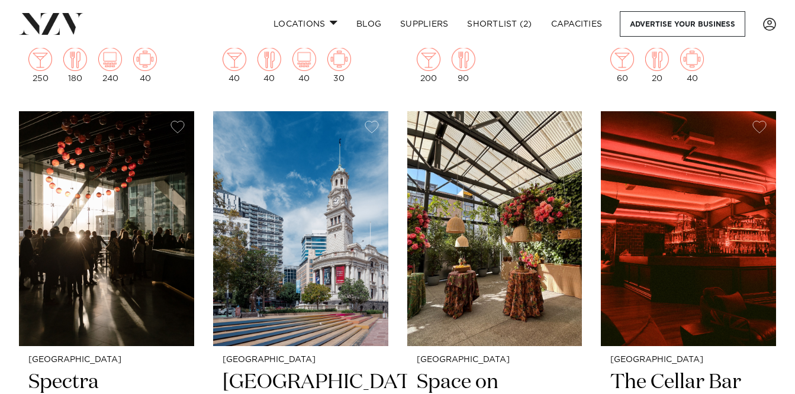
scroll to position [9772, 0]
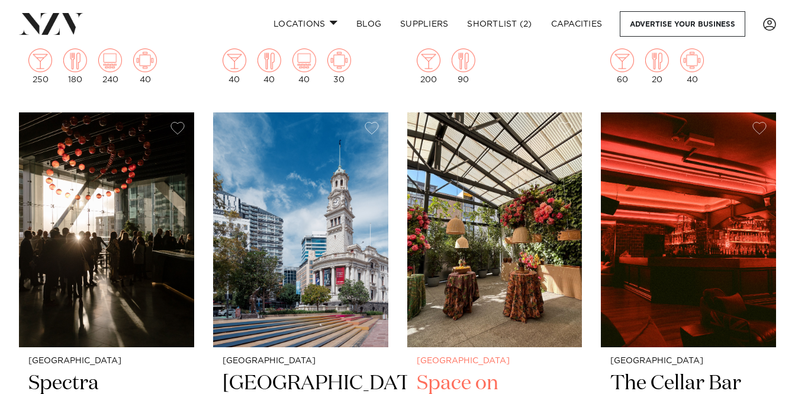
click at [463, 195] on img at bounding box center [494, 229] width 175 height 235
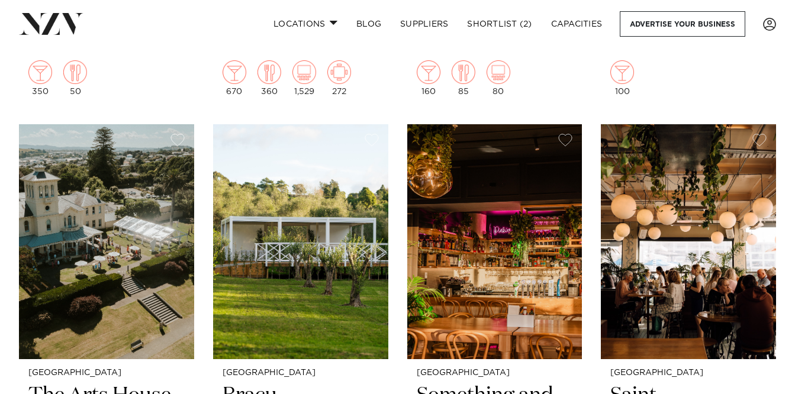
scroll to position [10251, 0]
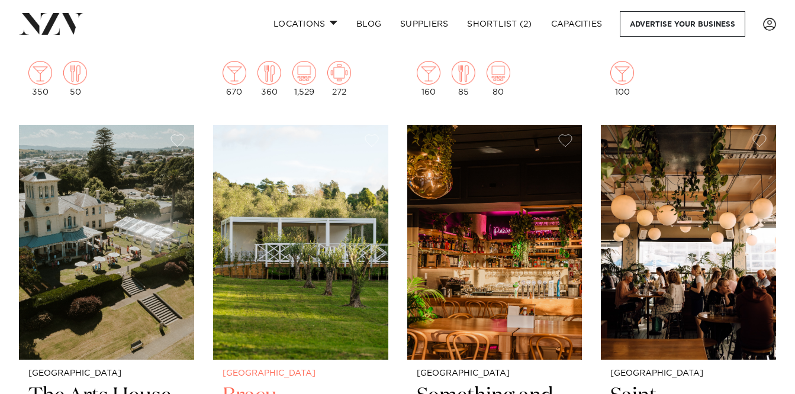
click at [298, 189] on img at bounding box center [300, 242] width 175 height 235
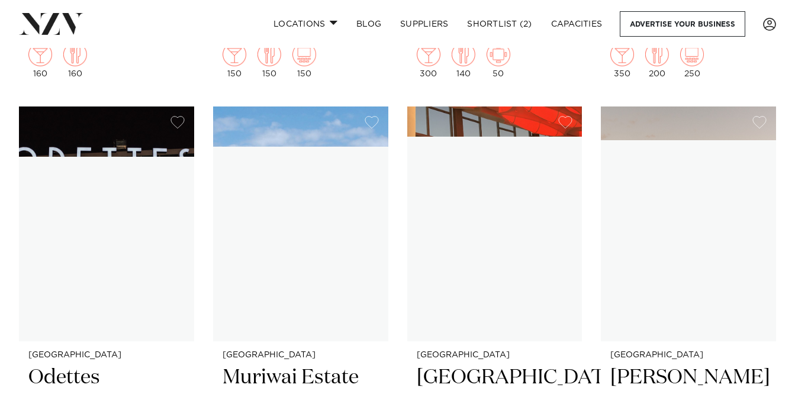
scroll to position [13706, 0]
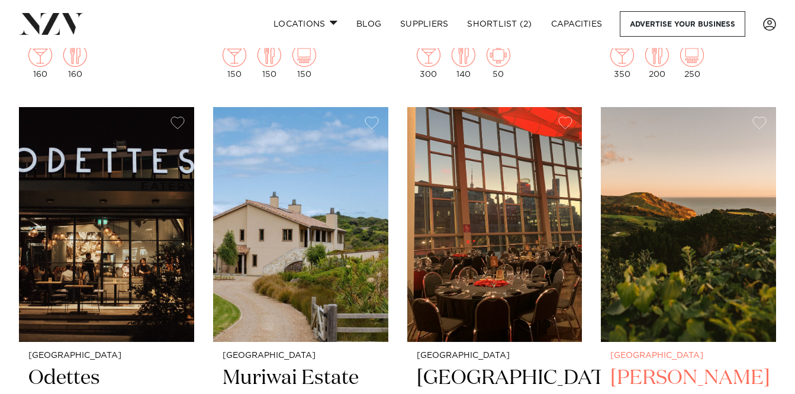
click at [683, 188] on img at bounding box center [687, 224] width 175 height 235
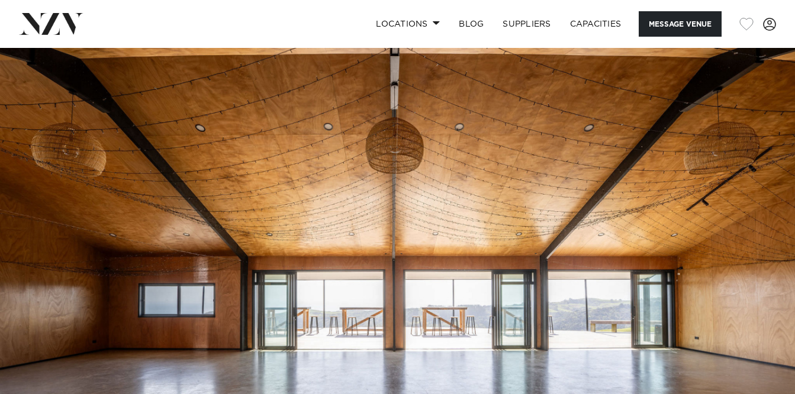
click at [744, 26] on button "button" at bounding box center [746, 24] width 14 height 13
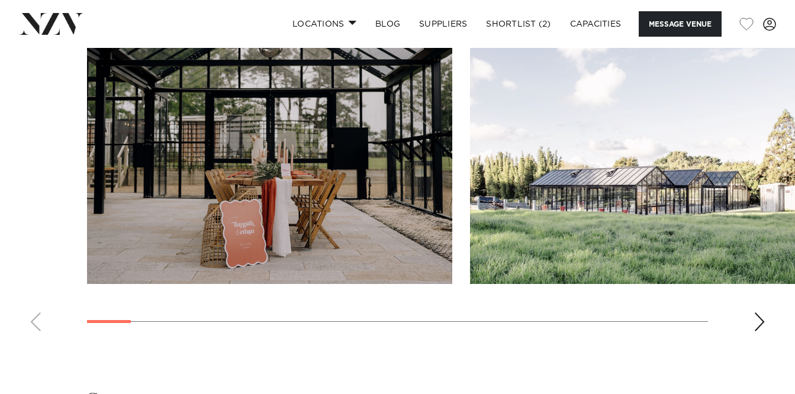
scroll to position [1237, 0]
click at [759, 331] on div "Next slide" at bounding box center [759, 321] width 12 height 19
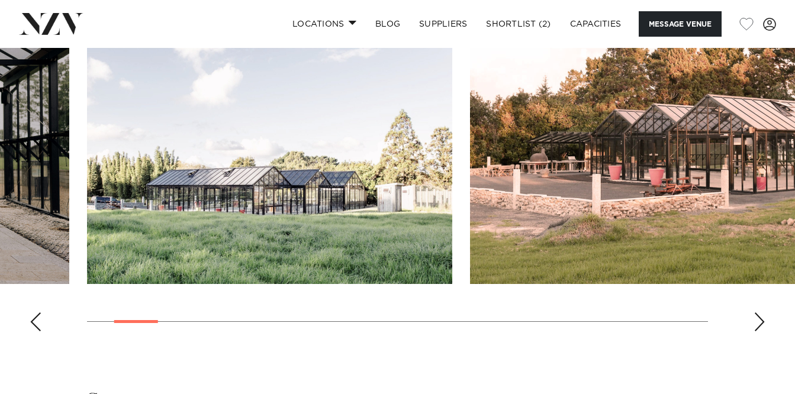
click at [759, 331] on div "Next slide" at bounding box center [759, 321] width 12 height 19
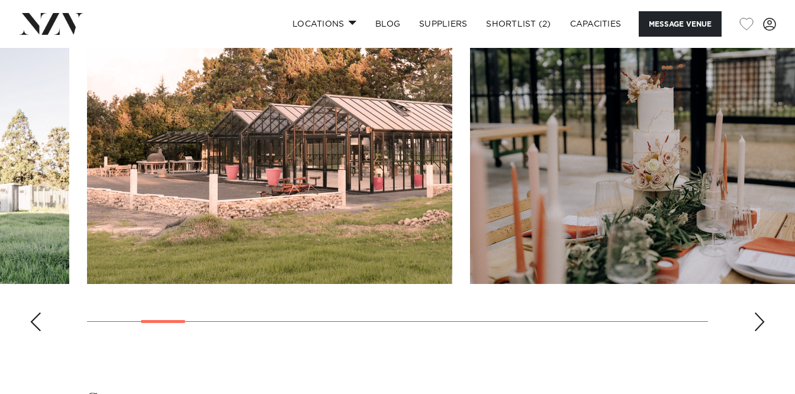
click at [759, 331] on div "Next slide" at bounding box center [759, 321] width 12 height 19
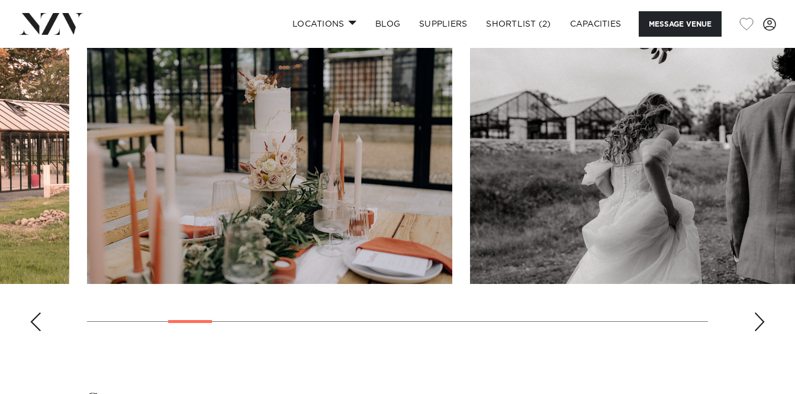
click at [759, 331] on div "Next slide" at bounding box center [759, 321] width 12 height 19
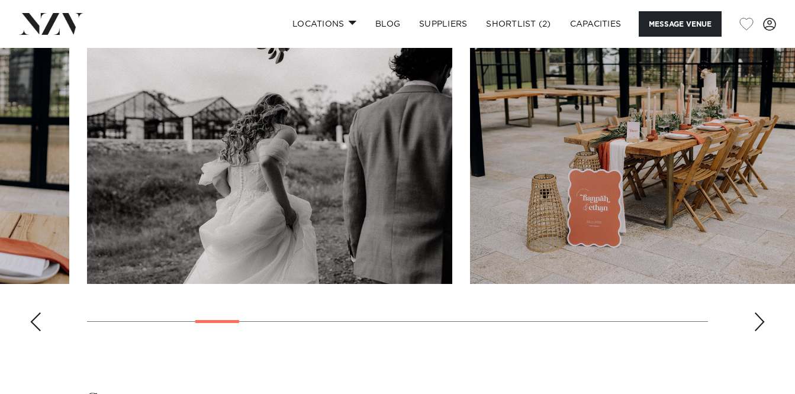
click at [759, 331] on div "Next slide" at bounding box center [759, 321] width 12 height 19
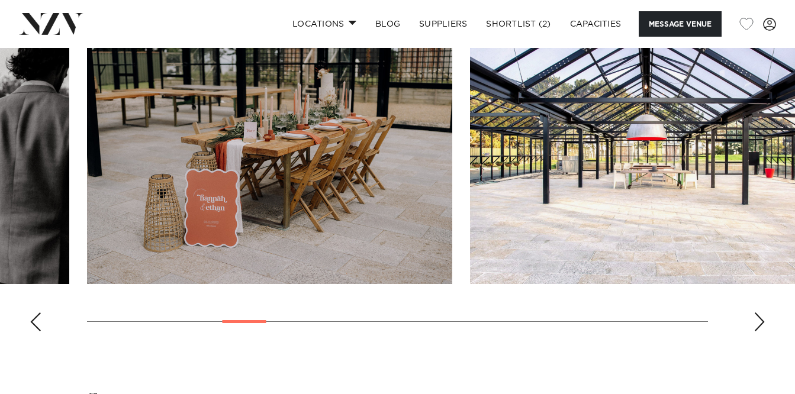
click at [759, 331] on div "Next slide" at bounding box center [759, 321] width 12 height 19
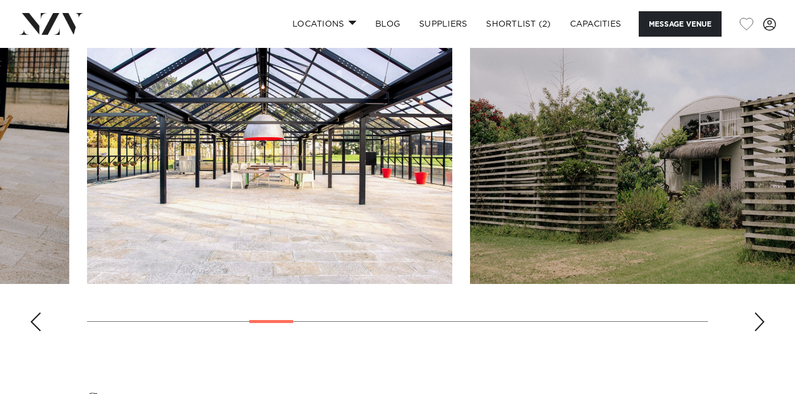
click at [759, 331] on div "Next slide" at bounding box center [759, 321] width 12 height 19
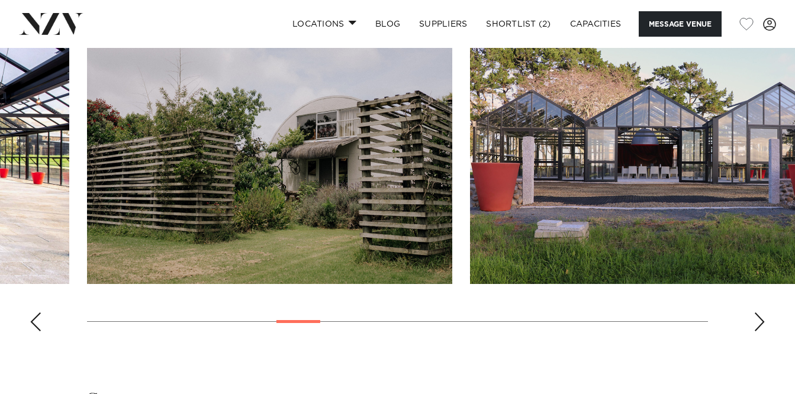
click at [759, 331] on div "Next slide" at bounding box center [759, 321] width 12 height 19
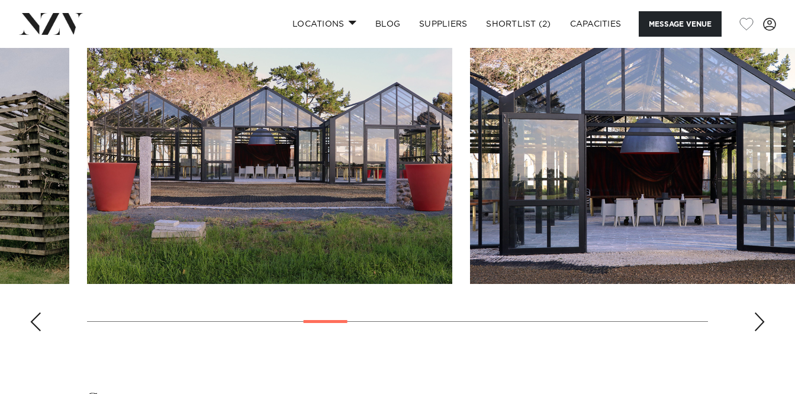
click at [759, 331] on div "Next slide" at bounding box center [759, 321] width 12 height 19
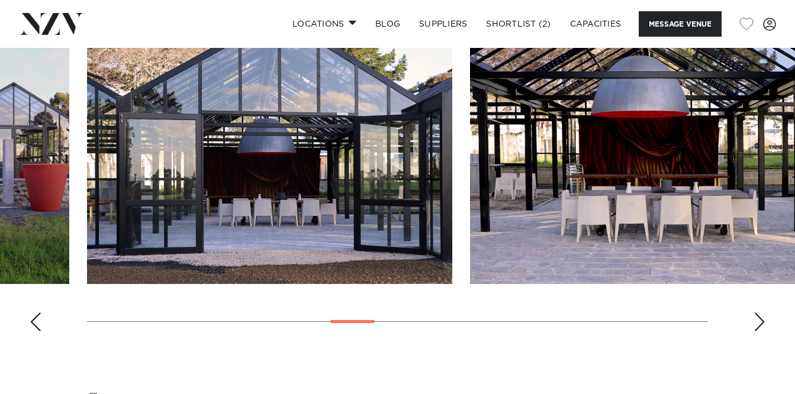
click at [759, 331] on div "Next slide" at bounding box center [759, 321] width 12 height 19
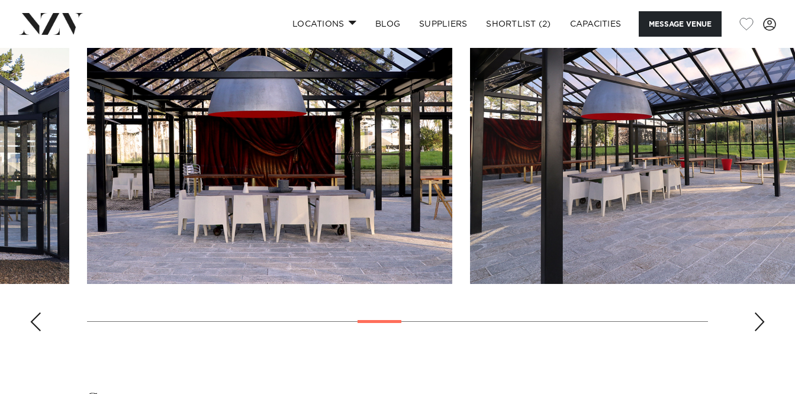
click at [759, 331] on div "Next slide" at bounding box center [759, 321] width 12 height 19
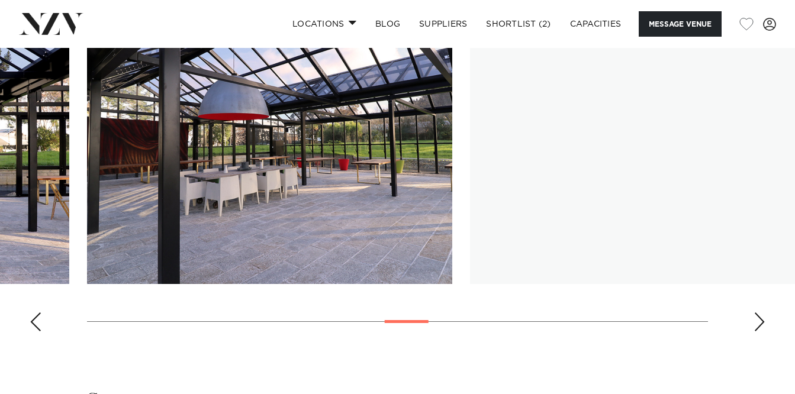
click at [759, 331] on div "Next slide" at bounding box center [759, 321] width 12 height 19
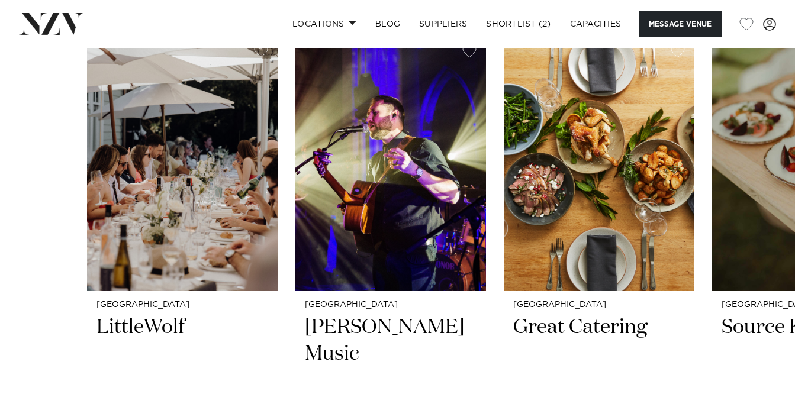
scroll to position [1731, 0]
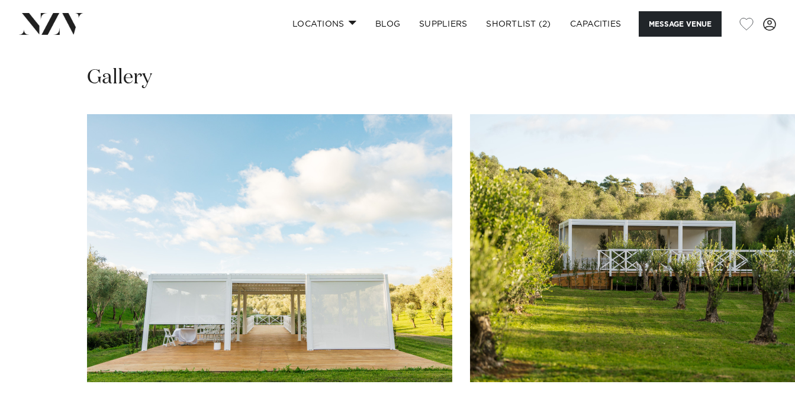
scroll to position [1337, 0]
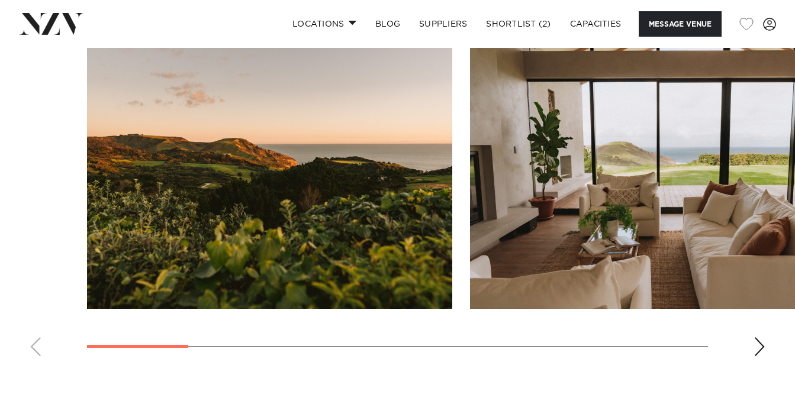
scroll to position [1029, 0]
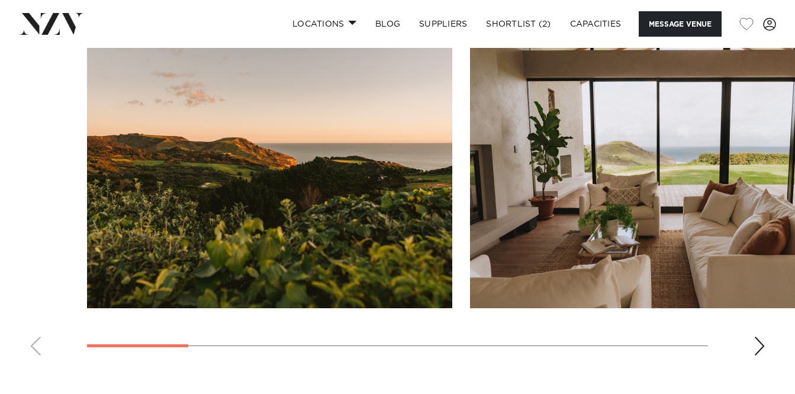
click at [759, 345] on div "Next slide" at bounding box center [759, 346] width 12 height 19
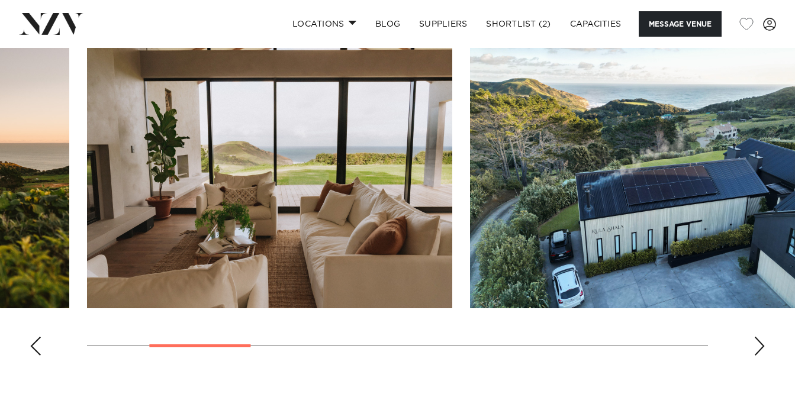
click at [759, 345] on div "Next slide" at bounding box center [759, 346] width 12 height 19
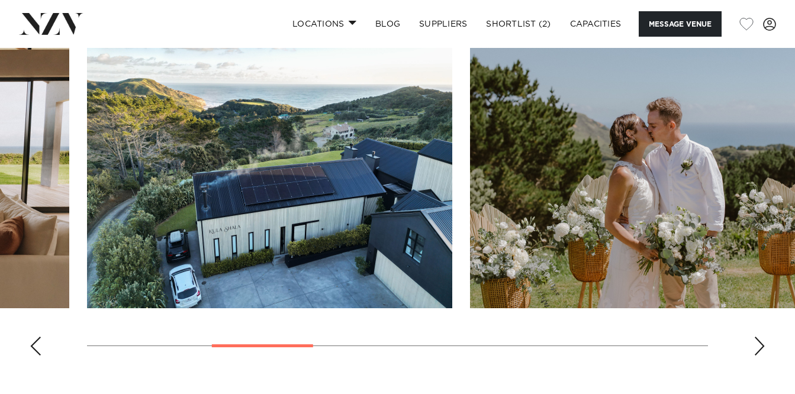
click at [759, 345] on div "Next slide" at bounding box center [759, 346] width 12 height 19
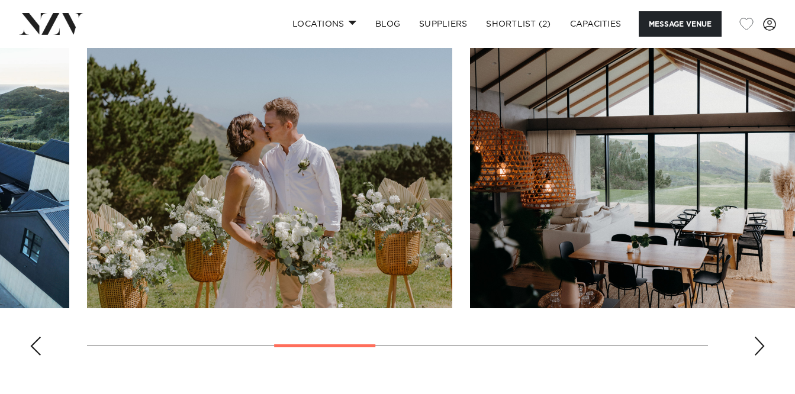
click at [759, 345] on div "Next slide" at bounding box center [759, 346] width 12 height 19
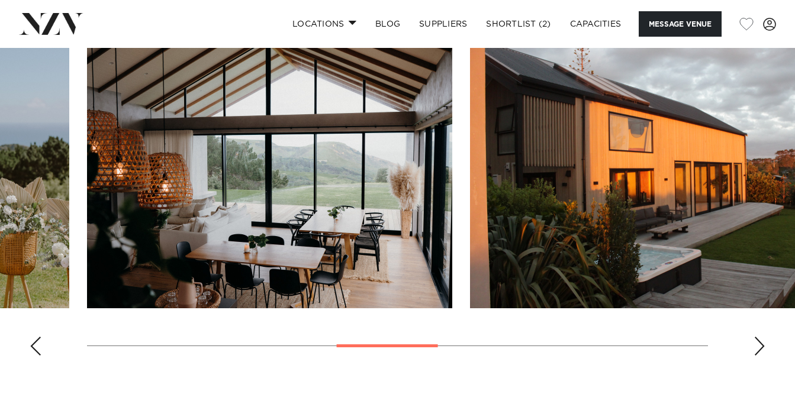
click at [759, 345] on div "Next slide" at bounding box center [759, 346] width 12 height 19
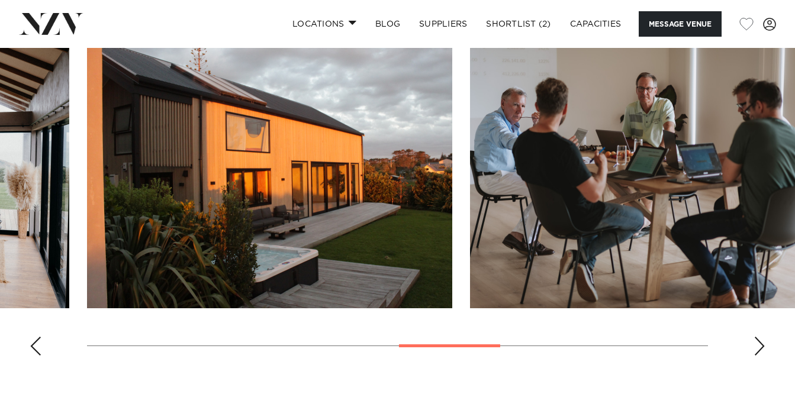
click at [759, 345] on div "Next slide" at bounding box center [759, 346] width 12 height 19
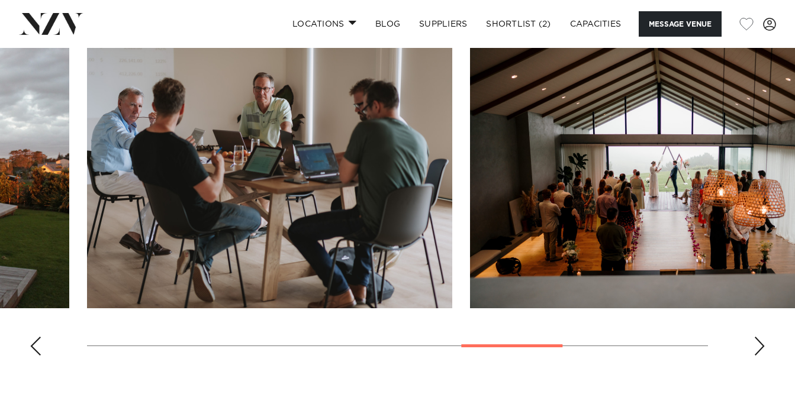
click at [759, 345] on div "Next slide" at bounding box center [759, 346] width 12 height 19
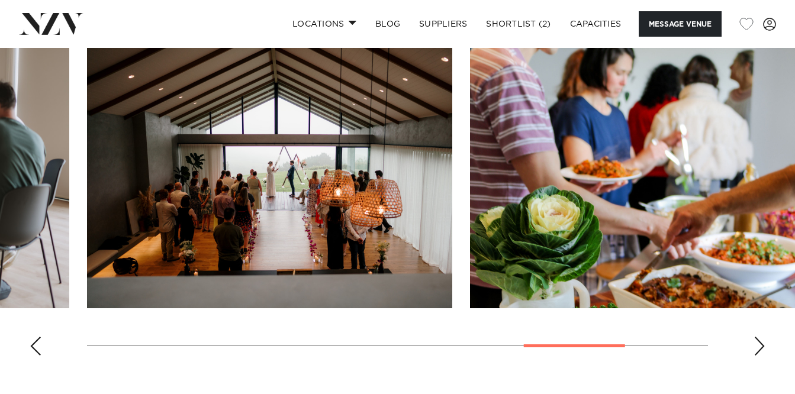
click at [759, 345] on div "Next slide" at bounding box center [759, 346] width 12 height 19
